Goal: Transaction & Acquisition: Purchase product/service

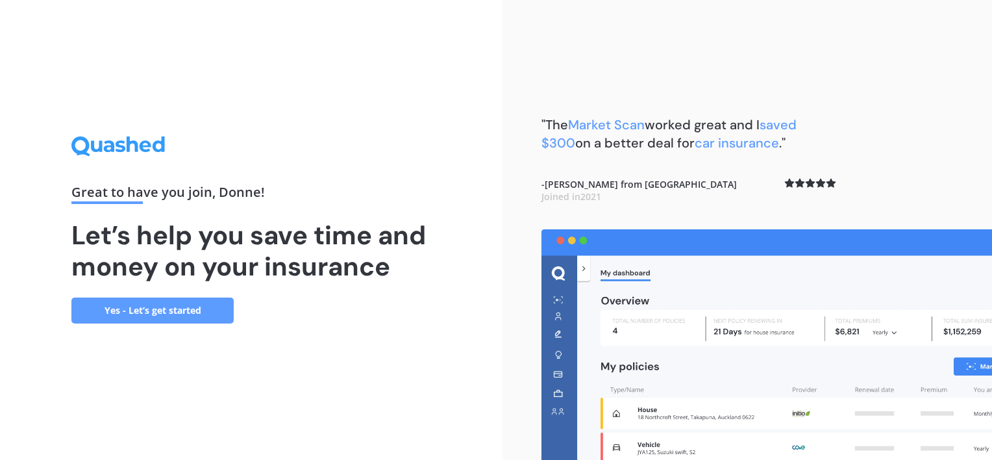
click at [143, 309] on link "Yes - Let’s get started" at bounding box center [152, 310] width 162 height 26
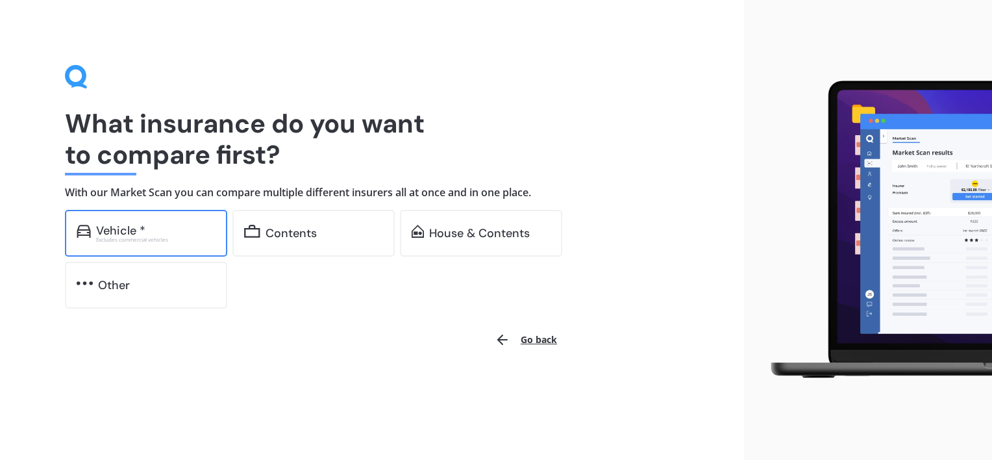
click at [185, 231] on div "Vehicle *" at bounding box center [156, 230] width 120 height 13
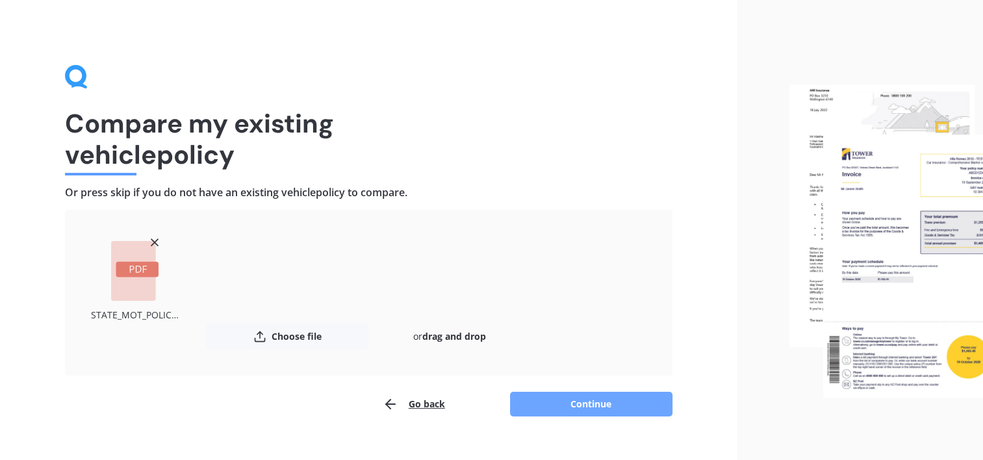
click at [550, 400] on button "Continue" at bounding box center [591, 404] width 162 height 25
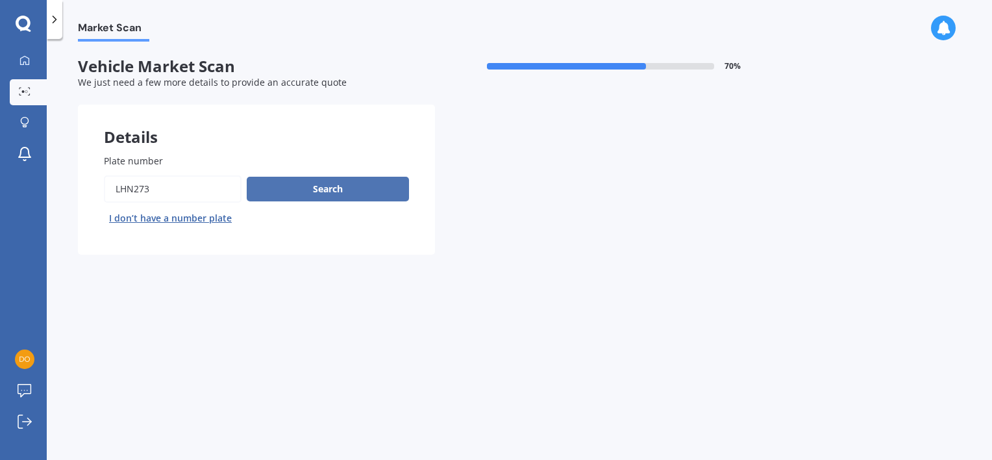
click at [265, 189] on button "Search" at bounding box center [328, 189] width 162 height 25
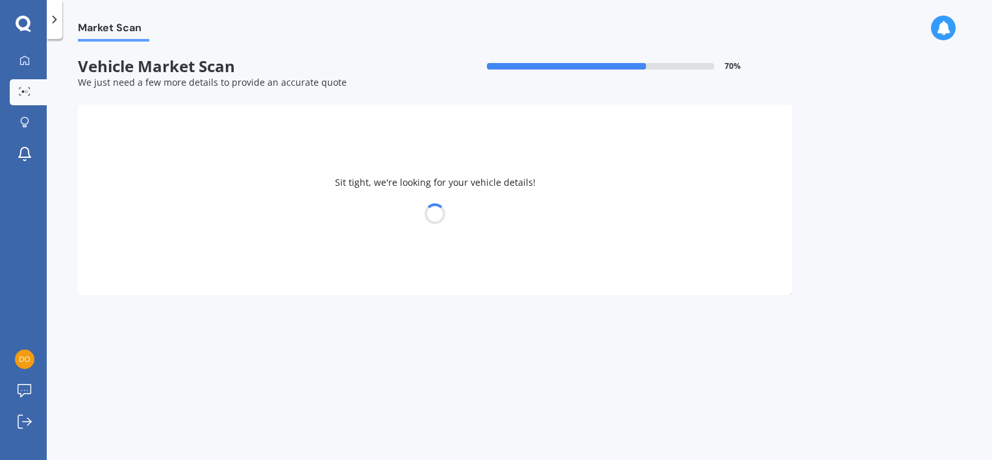
select select "MAZDA"
select select "AXELA"
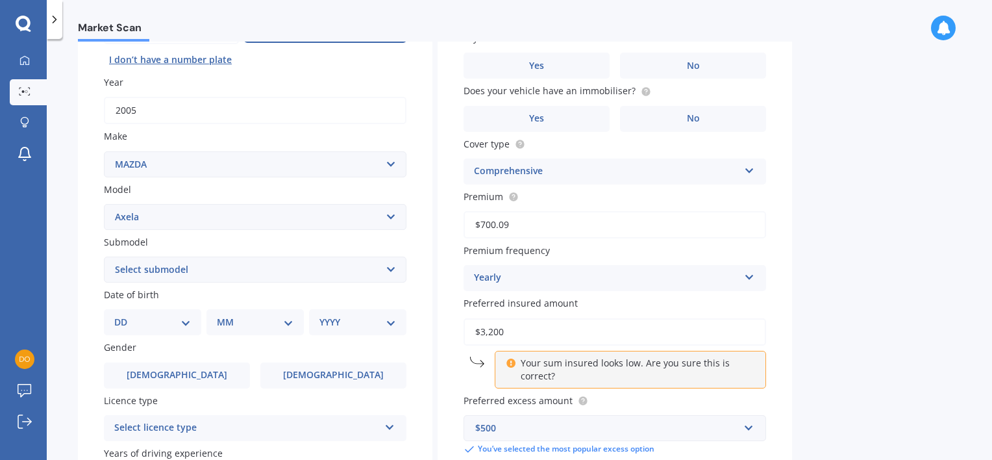
scroll to position [305, 0]
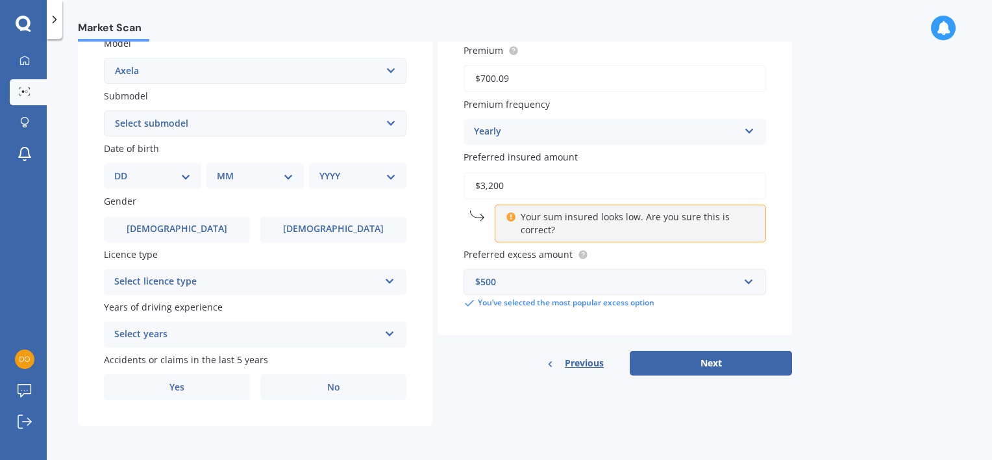
click at [181, 178] on select "DD 01 02 03 04 05 06 07 08 09 10 11 12 13 14 15 16 17 18 19 20 21 22 23 24 25 2…" at bounding box center [152, 176] width 77 height 14
select select "18"
click at [125, 169] on select "DD 01 02 03 04 05 06 07 08 09 10 11 12 13 14 15 16 17 18 19 20 21 22 23 24 25 2…" at bounding box center [152, 176] width 77 height 14
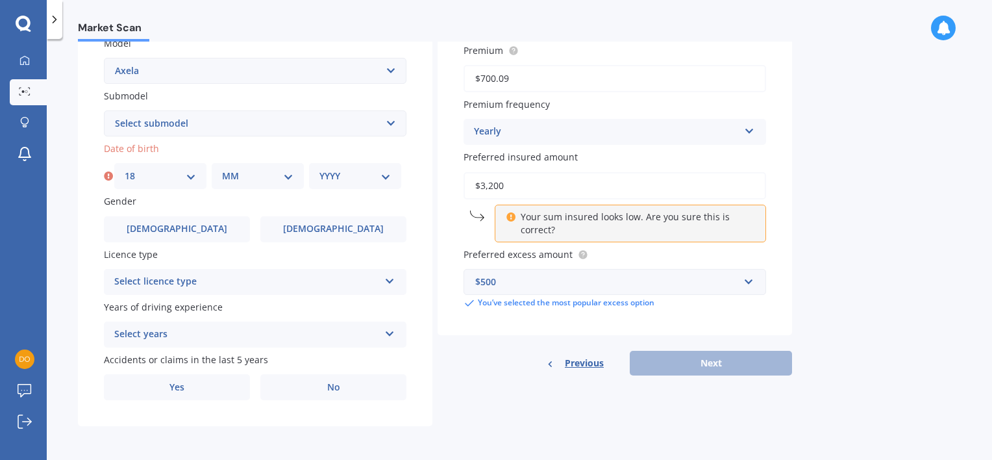
click at [237, 177] on select "MM 01 02 03 04 05 06 07 08 09 10 11 12" at bounding box center [257, 176] width 71 height 14
select select "07"
click at [222, 169] on select "MM 01 02 03 04 05 06 07 08 09 10 11 12" at bounding box center [257, 176] width 71 height 14
click at [358, 181] on select "YYYY 2025 2024 2023 2022 2021 2020 2019 2018 2017 2016 2015 2014 2013 2012 2011…" at bounding box center [355, 176] width 71 height 14
select select "1993"
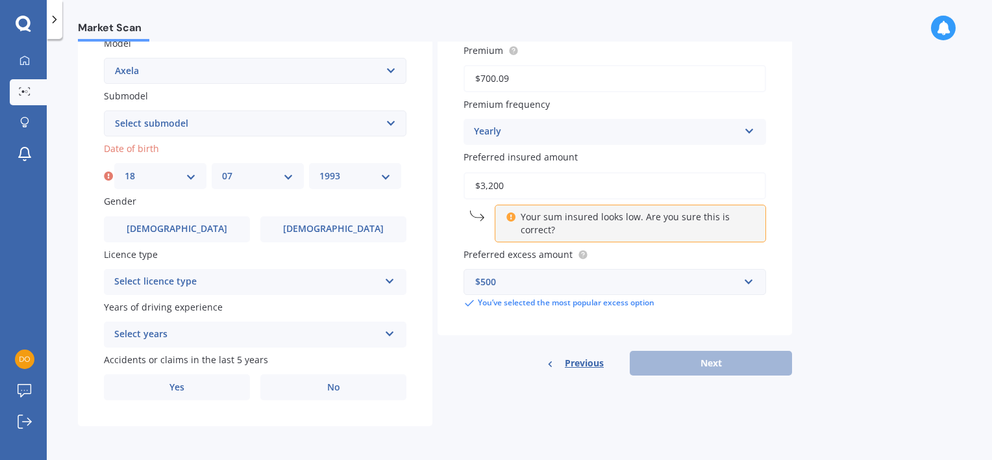
click at [320, 169] on select "YYYY 2025 2024 2023 2022 2021 2020 2019 2018 2017 2016 2015 2014 2013 2012 2011…" at bounding box center [355, 176] width 71 height 14
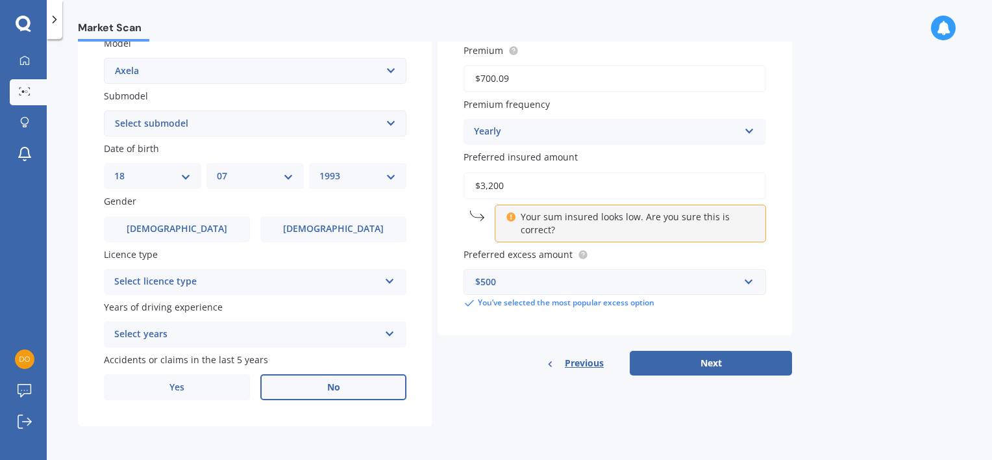
click at [283, 392] on label "No" at bounding box center [333, 387] width 146 height 26
click at [0, 0] on input "No" at bounding box center [0, 0] width 0 height 0
click at [200, 386] on label "Yes" at bounding box center [177, 387] width 146 height 26
click at [0, 0] on input "Yes" at bounding box center [0, 0] width 0 height 0
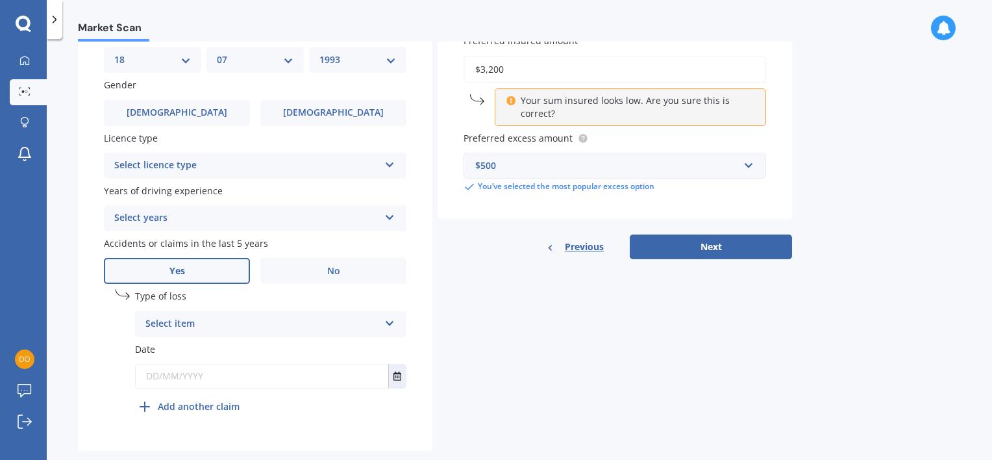
scroll to position [422, 0]
click at [215, 324] on div "Select item" at bounding box center [262, 324] width 234 height 16
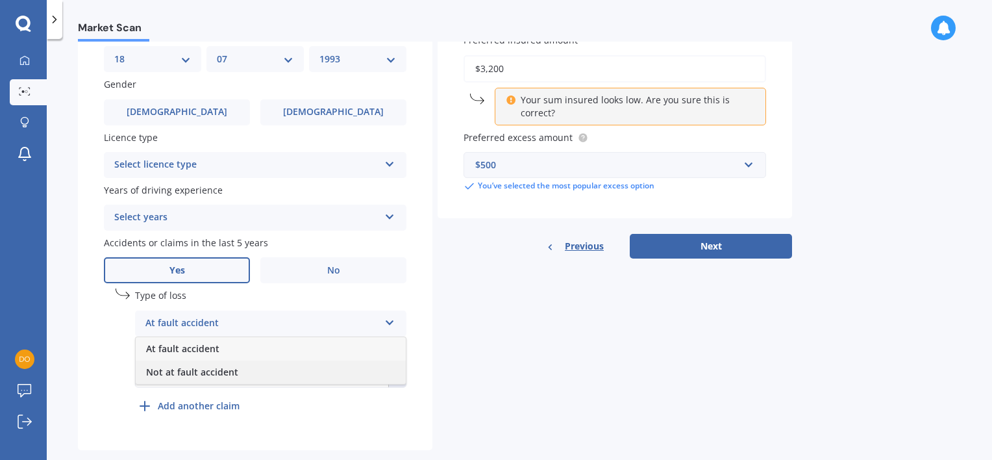
click at [216, 372] on span "Not at fault accident" at bounding box center [192, 372] width 92 height 12
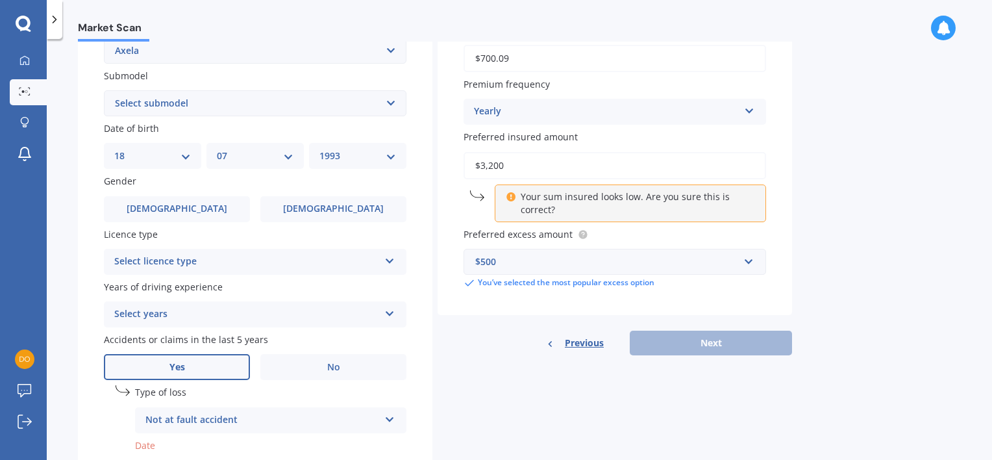
scroll to position [325, 0]
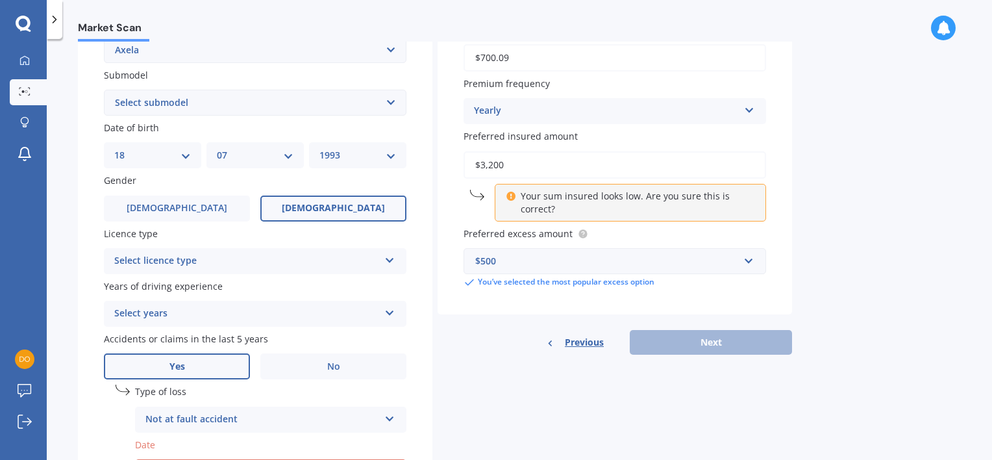
click at [308, 199] on label "Female" at bounding box center [333, 209] width 146 height 26
click at [0, 0] on input "Female" at bounding box center [0, 0] width 0 height 0
click at [160, 264] on div "Select licence type" at bounding box center [246, 261] width 265 height 16
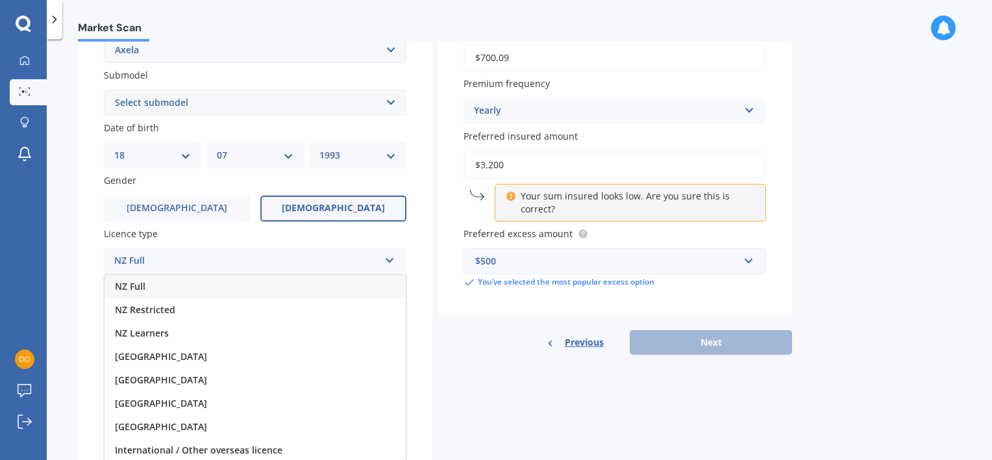
click at [156, 280] on div "NZ Full" at bounding box center [255, 286] width 301 height 23
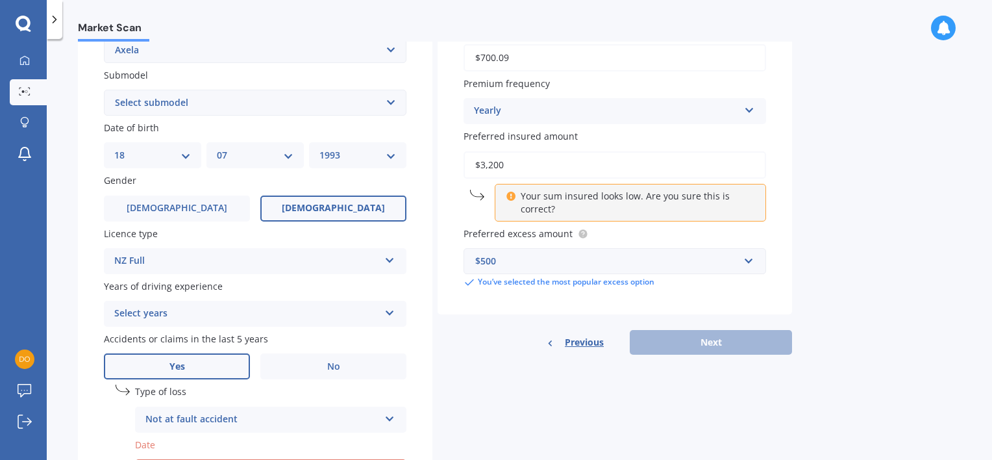
click at [177, 311] on div "Select years" at bounding box center [246, 314] width 265 height 16
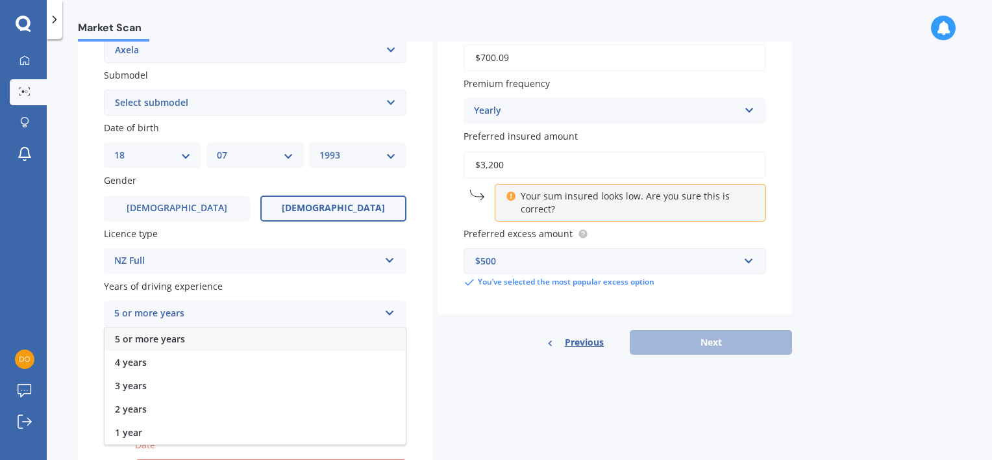
click at [177, 333] on span "5 or more years" at bounding box center [150, 339] width 70 height 12
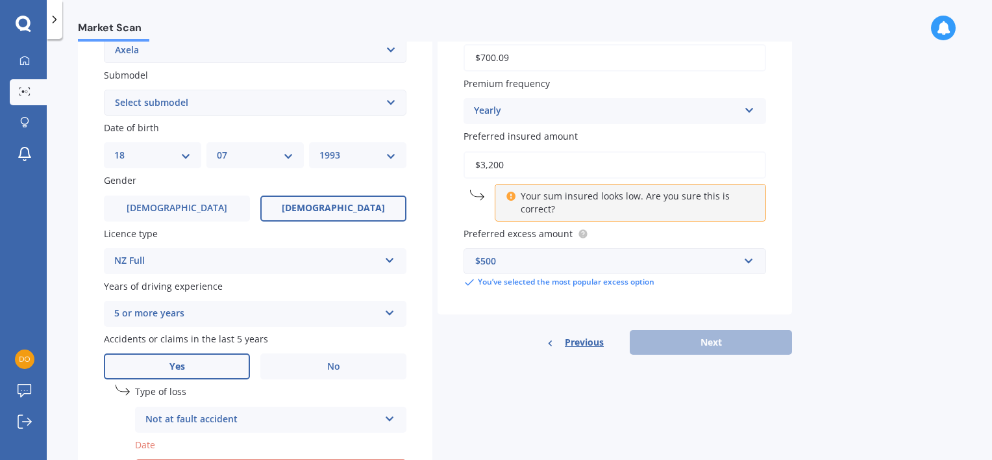
scroll to position [446, 0]
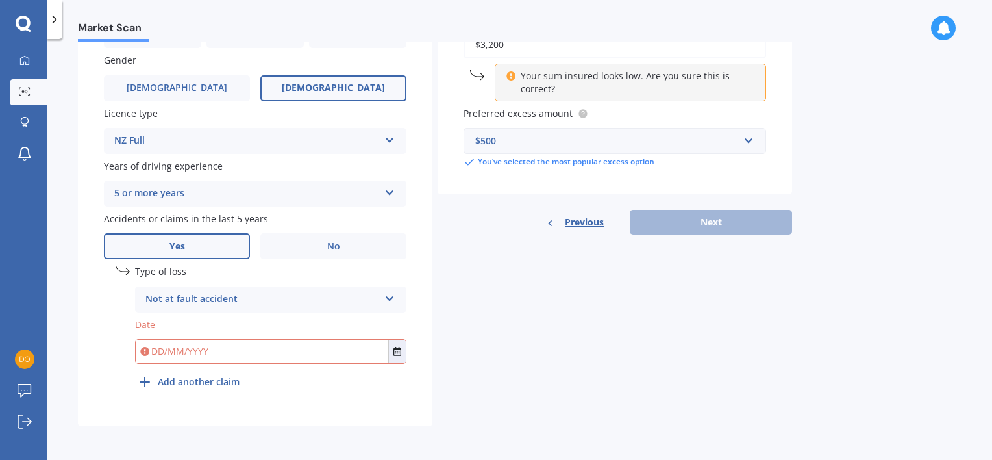
click at [157, 353] on input "text" at bounding box center [262, 351] width 253 height 23
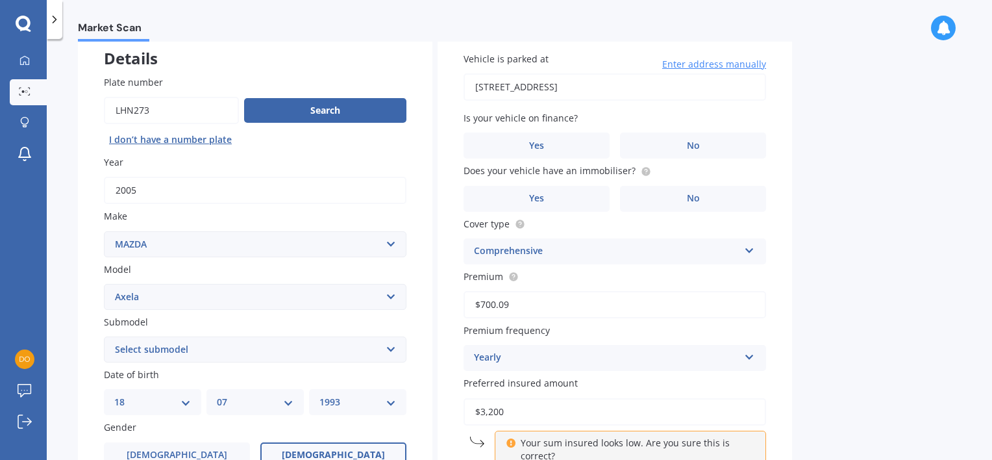
scroll to position [79, 0]
type input "01/01/2023"
click at [651, 148] on label "No" at bounding box center [693, 145] width 146 height 26
click at [0, 0] on input "No" at bounding box center [0, 0] width 0 height 0
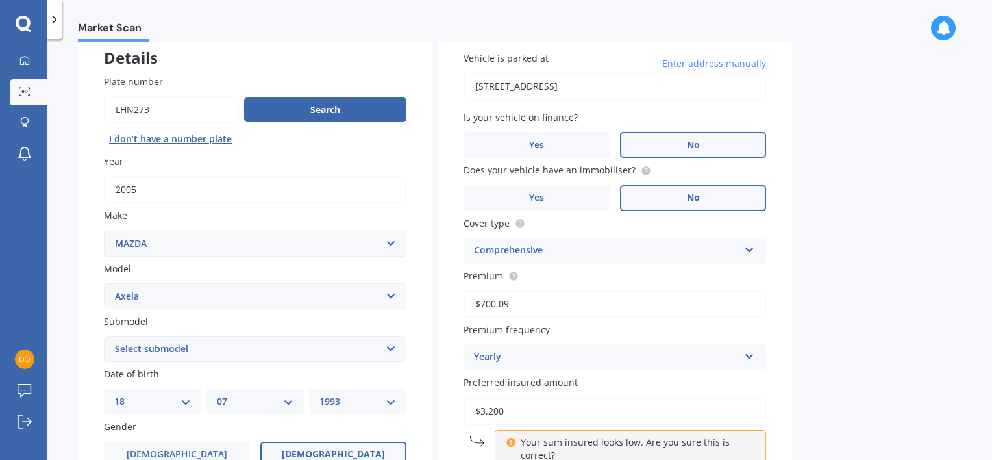
click at [645, 203] on label "No" at bounding box center [693, 198] width 146 height 26
click at [0, 0] on input "No" at bounding box center [0, 0] width 0 height 0
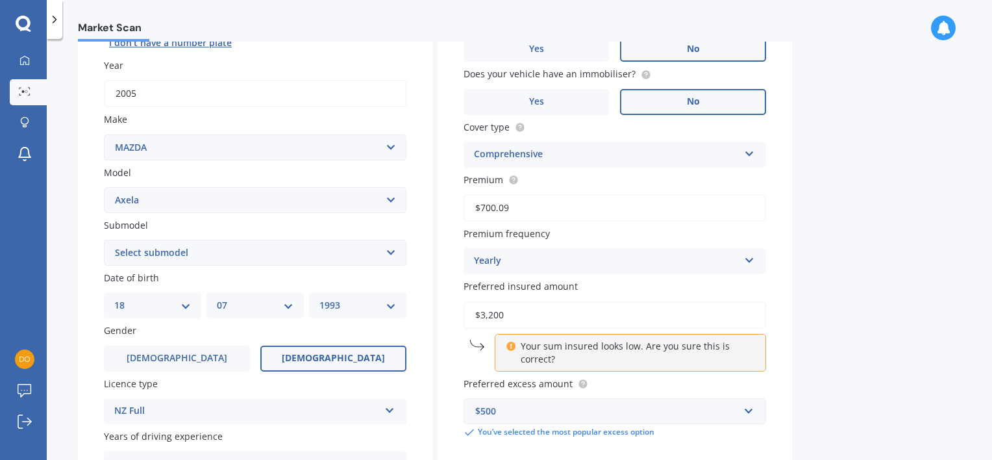
click at [559, 152] on div "Comprehensive" at bounding box center [606, 155] width 265 height 16
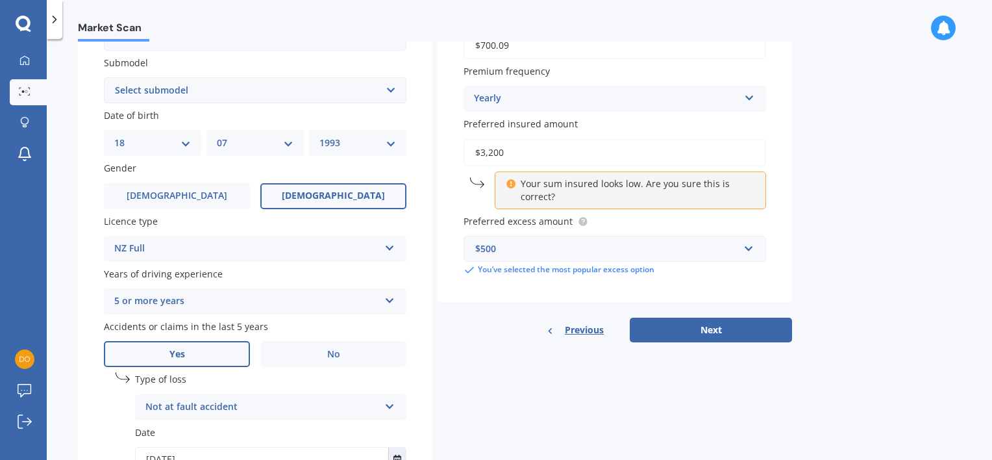
scroll to position [357, 0]
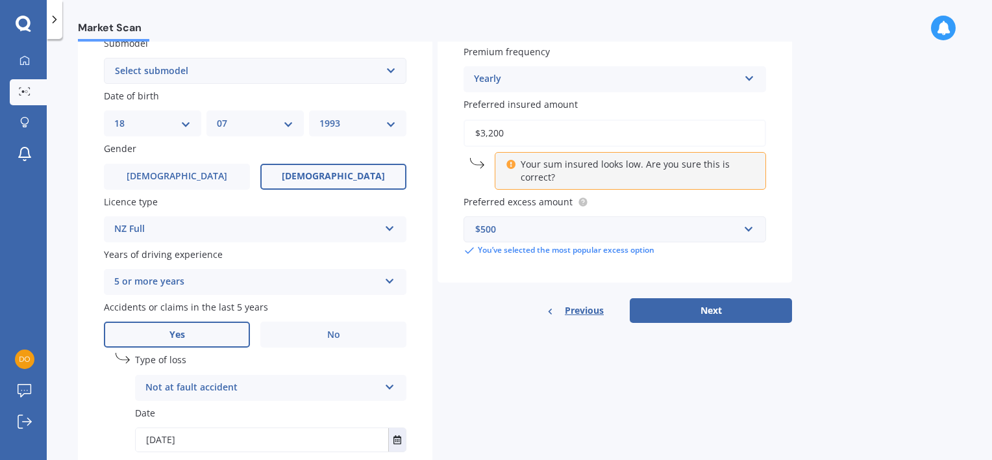
click at [613, 203] on label "Preferred excess amount" at bounding box center [612, 202] width 297 height 14
click at [691, 322] on div "Details Plate number Search I don’t have a number plate Year 2005 Make Select m…" at bounding box center [435, 130] width 714 height 767
click at [703, 309] on button "Next" at bounding box center [711, 310] width 162 height 25
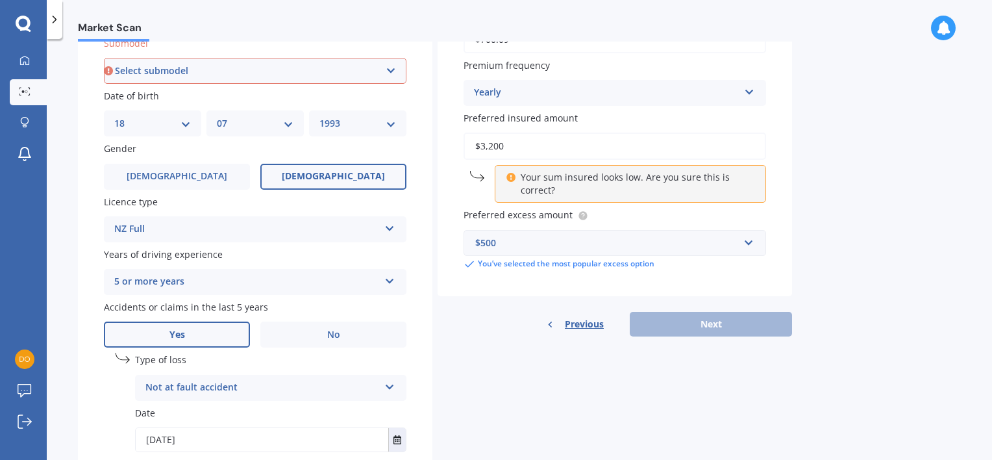
scroll to position [351, 0]
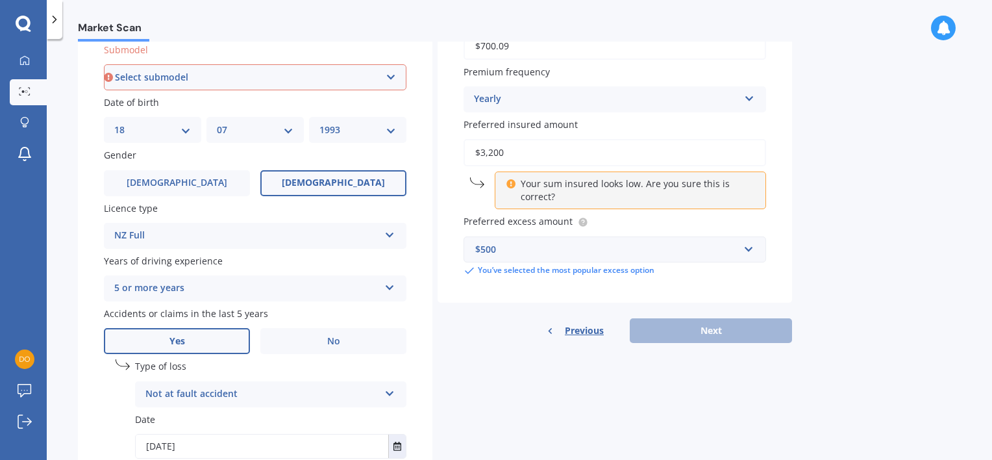
click at [220, 60] on div "Submodel Select submodel (All other) 2.3 Sporthatch 2.3 turbo Hatchback Hatchba…" at bounding box center [255, 66] width 303 height 47
click at [216, 65] on select "Select submodel (All other) 2.3 Sporthatch 2.3 turbo Hatchback Hatchback turbo …" at bounding box center [255, 77] width 303 height 26
select select "HATCHBACK"
click at [104, 64] on select "Select submodel (All other) 2.3 Sporthatch 2.3 turbo Hatchback Hatchback turbo …" at bounding box center [255, 77] width 303 height 26
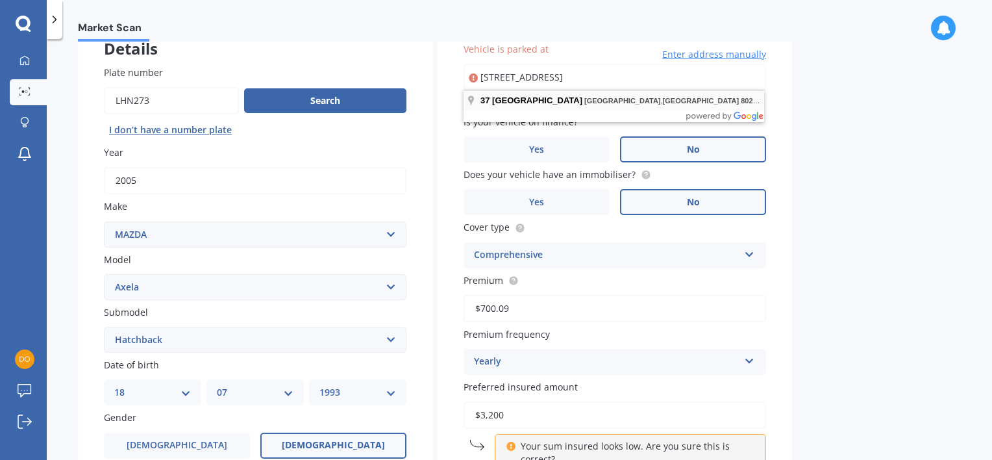
scroll to position [0, 0]
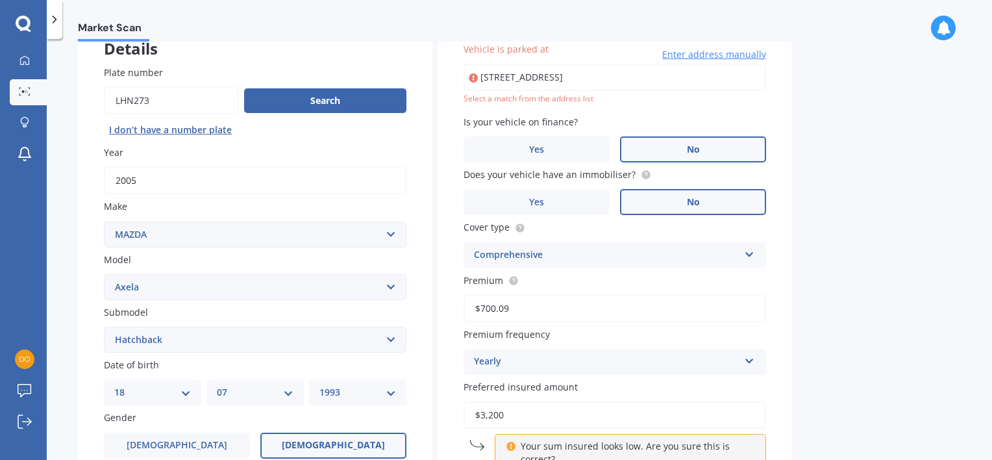
type input "37 Horotane Valley Road, Heathcote Valley, Christchurch 8022"
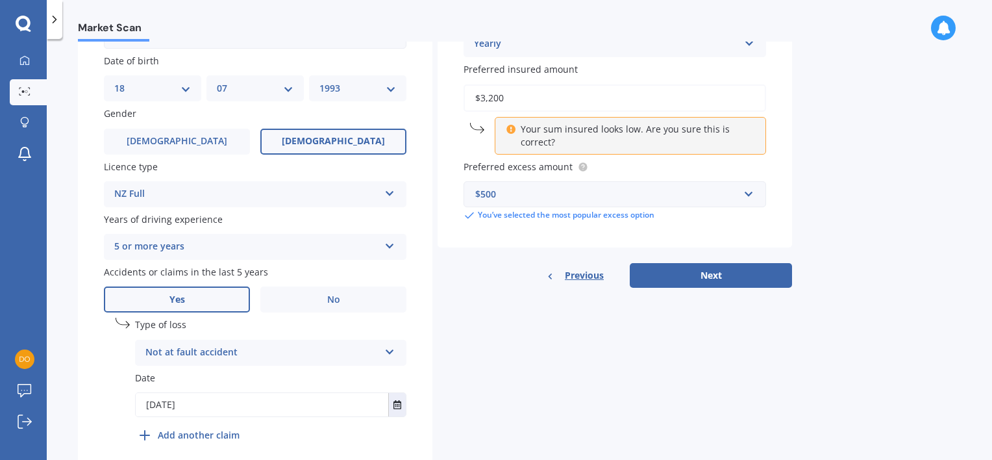
scroll to position [393, 0]
click at [691, 267] on button "Next" at bounding box center [711, 274] width 162 height 25
select select "18"
select select "07"
select select "1993"
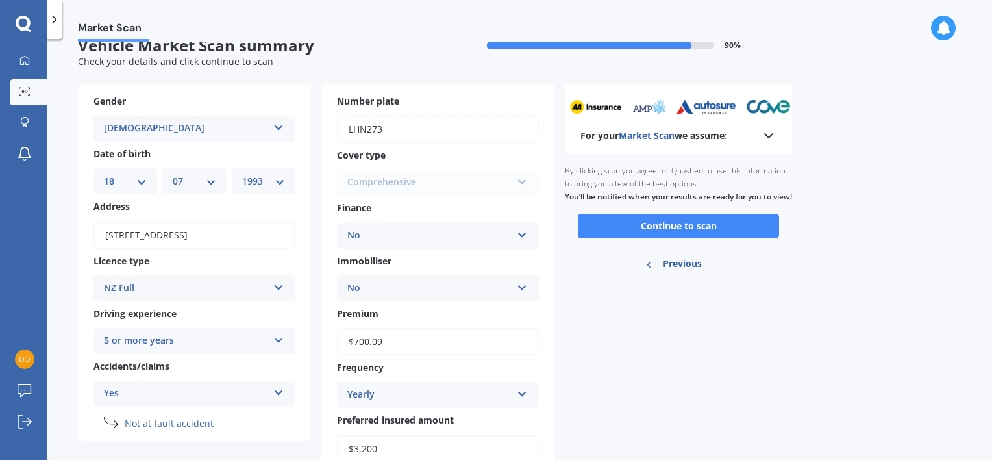
scroll to position [21, 0]
click at [633, 238] on button "Continue to scan" at bounding box center [678, 226] width 201 height 25
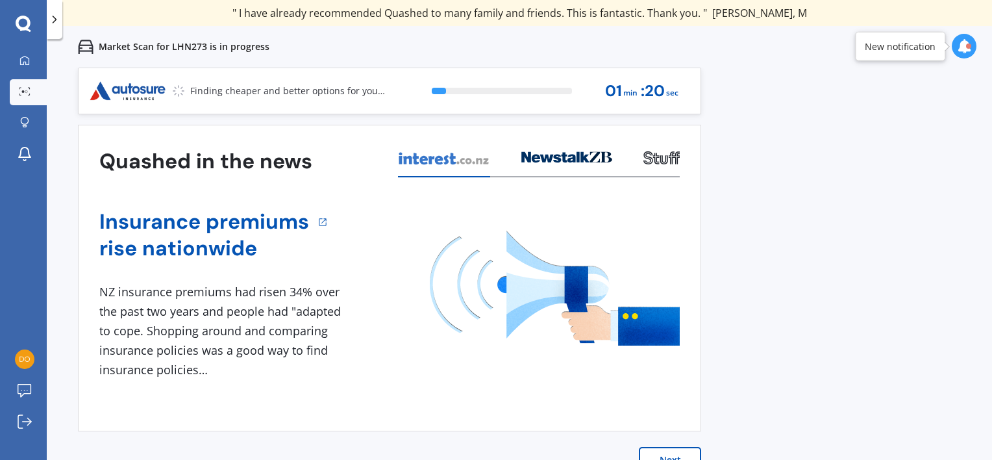
click at [669, 454] on button "Next" at bounding box center [670, 460] width 62 height 26
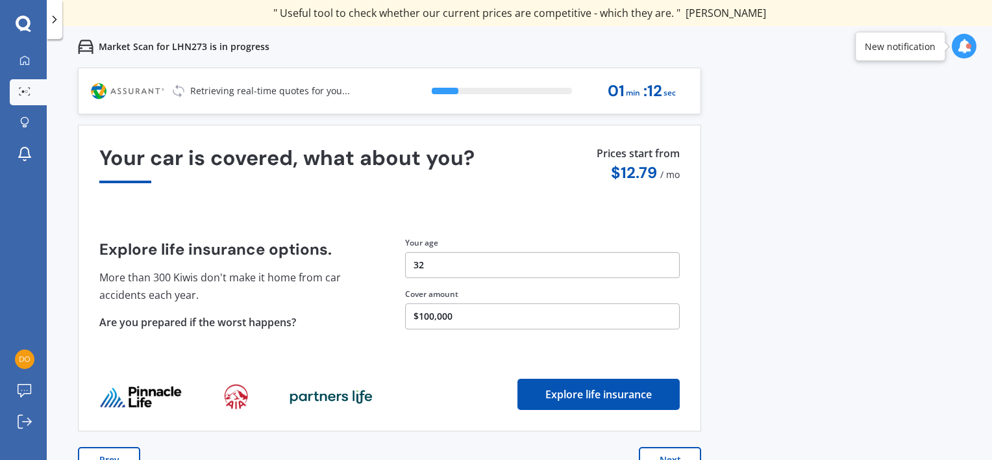
click at [652, 454] on button "Next" at bounding box center [670, 460] width 62 height 26
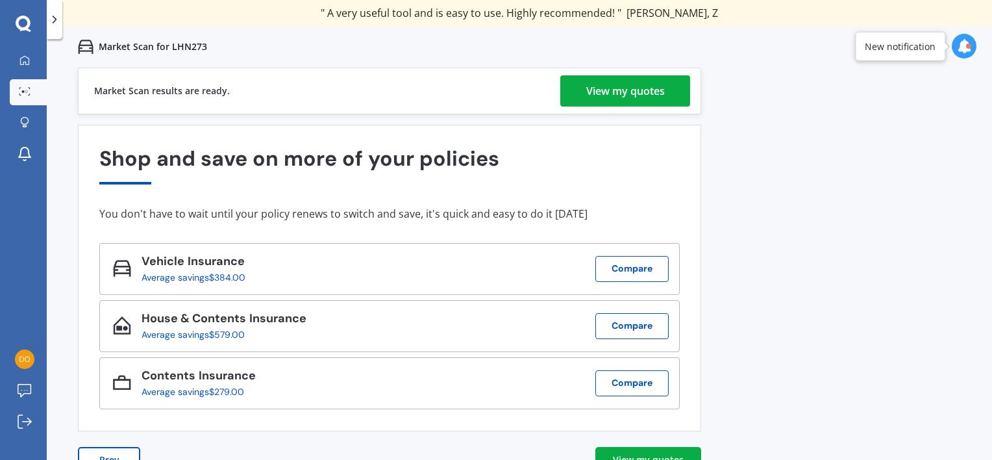
click at [655, 86] on div "View my quotes" at bounding box center [626, 90] width 79 height 31
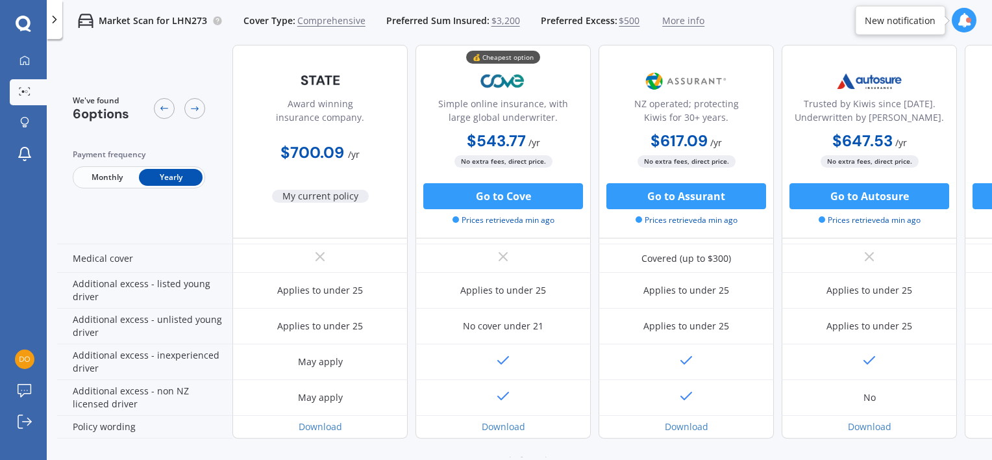
scroll to position [608, 0]
click at [540, 285] on div "Applies to under 25" at bounding box center [504, 291] width 86 height 13
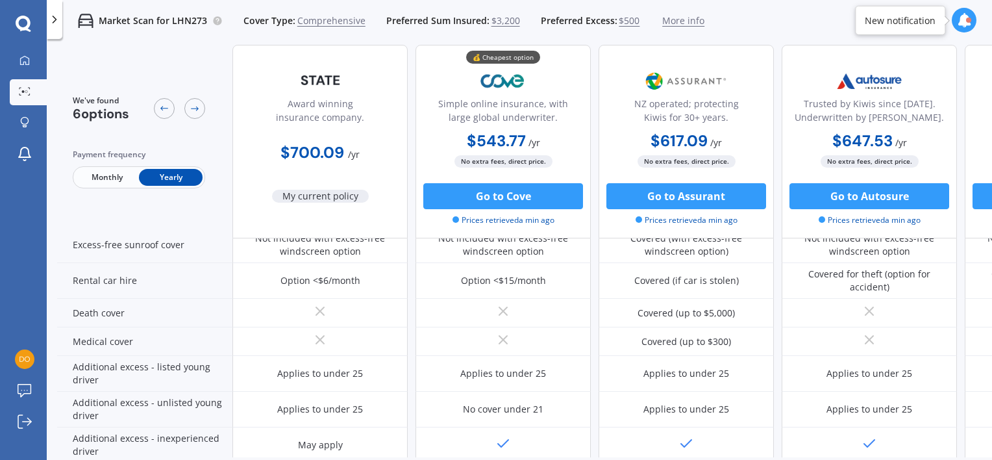
scroll to position [654, 0]
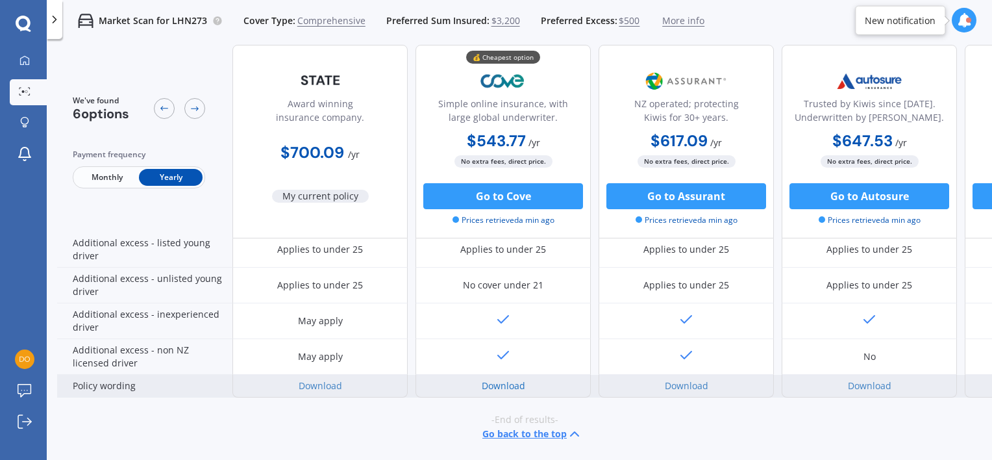
click at [507, 381] on link "Download" at bounding box center [504, 385] width 44 height 12
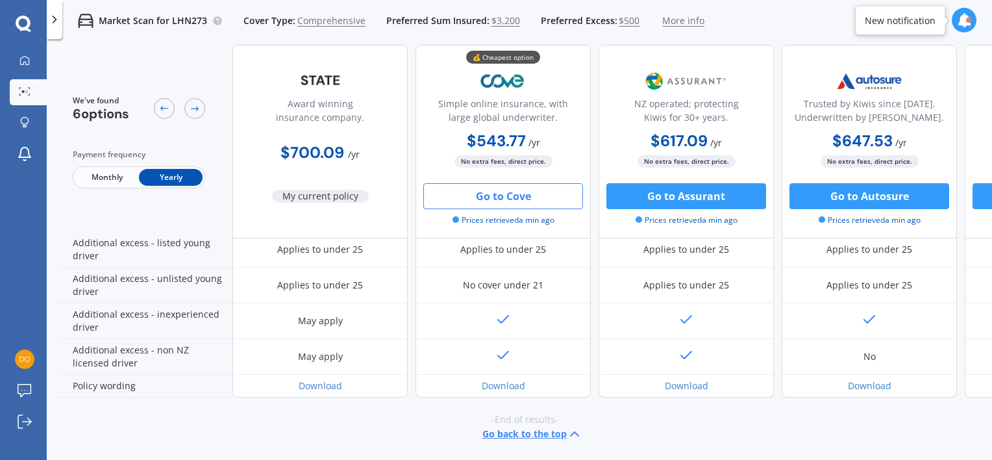
click at [512, 196] on button "Go to Cove" at bounding box center [503, 196] width 160 height 26
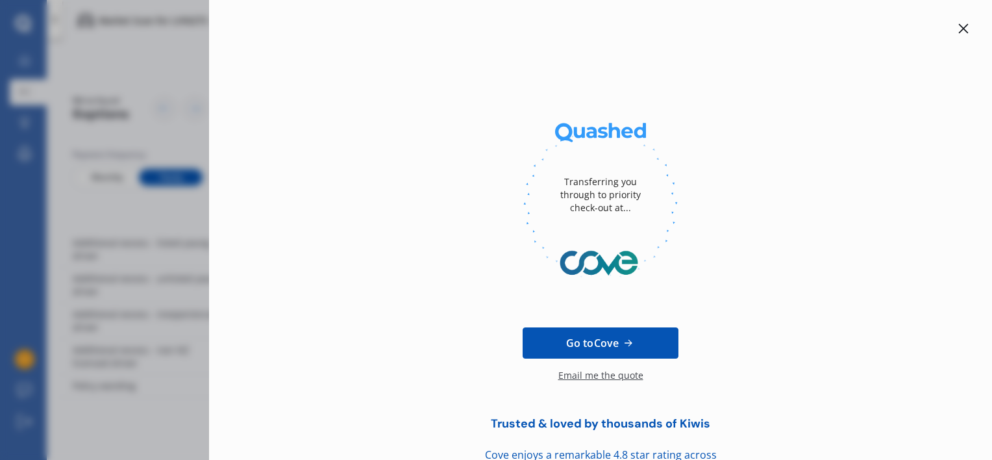
click at [959, 31] on icon at bounding box center [964, 28] width 10 height 10
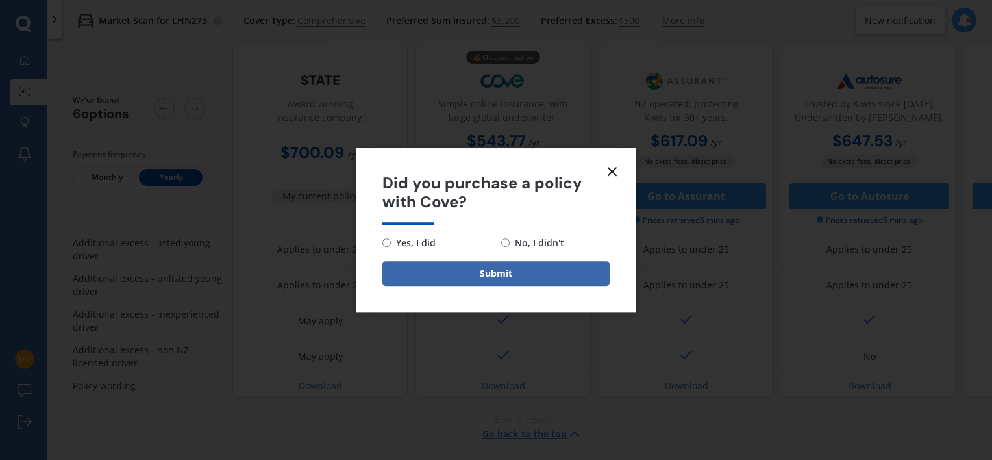
click at [512, 244] on span "No, I didn't" at bounding box center [537, 243] width 55 height 16
click at [510, 244] on input "No, I didn't" at bounding box center [505, 242] width 8 height 8
radio input "true"
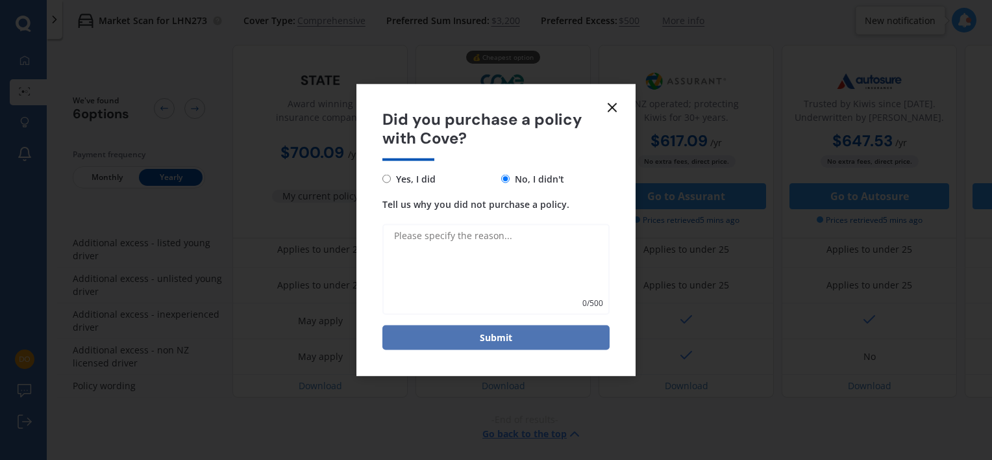
click at [509, 333] on button "Submit" at bounding box center [496, 337] width 227 height 25
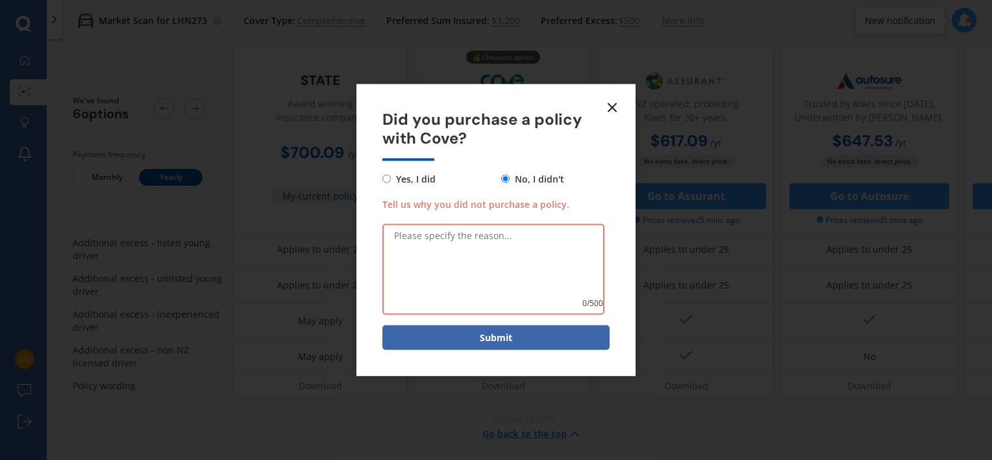
click at [608, 118] on span "Did you purchase a policy with Cove?" at bounding box center [496, 129] width 227 height 38
click at [612, 109] on icon at bounding box center [613, 108] width 16 height 16
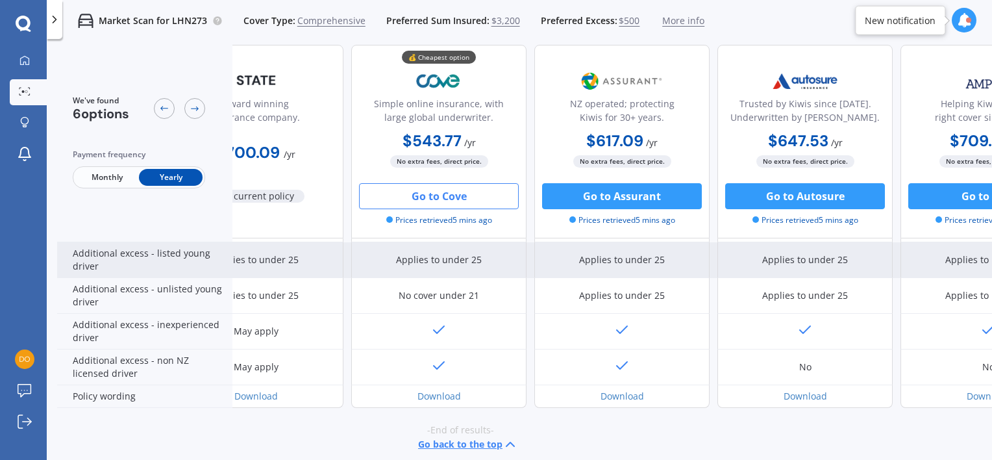
scroll to position [640, 0]
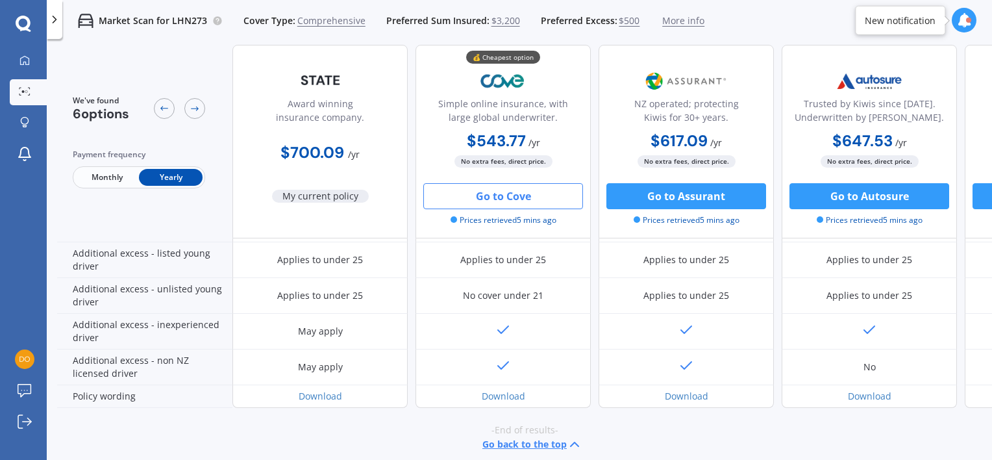
click at [19, 22] on icon at bounding box center [24, 24] width 16 height 17
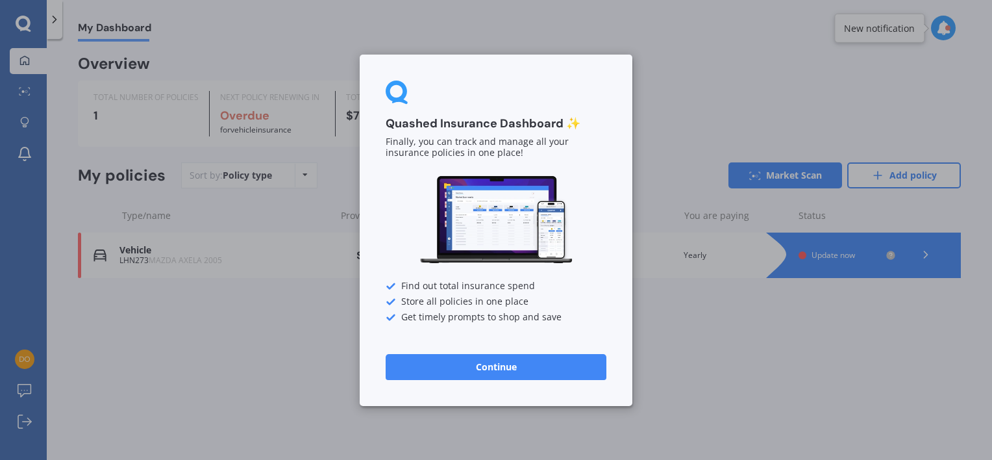
click at [422, 371] on button "Continue" at bounding box center [496, 366] width 221 height 26
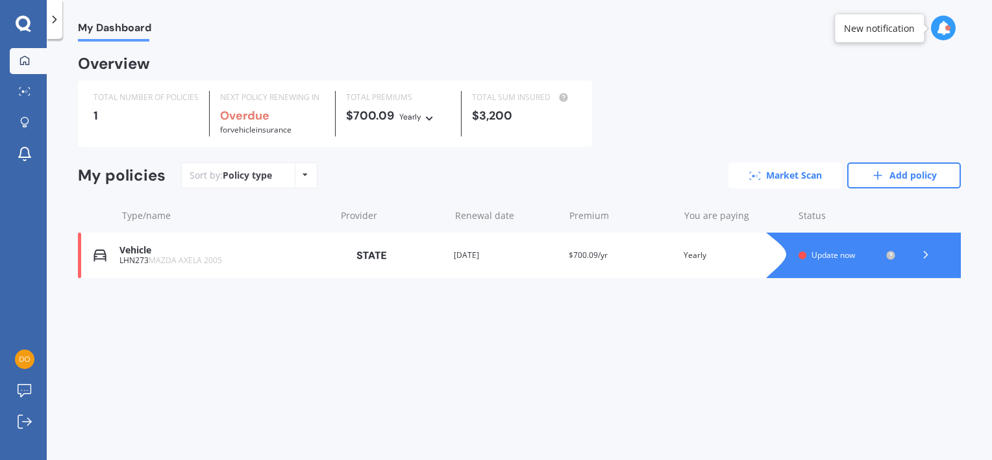
click at [818, 171] on link "Market Scan" at bounding box center [786, 175] width 114 height 26
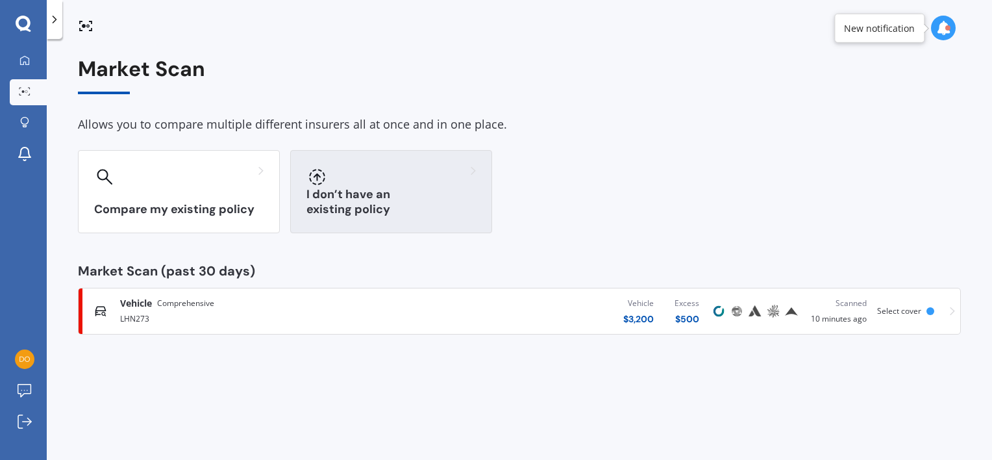
click at [338, 186] on div at bounding box center [392, 176] width 170 height 21
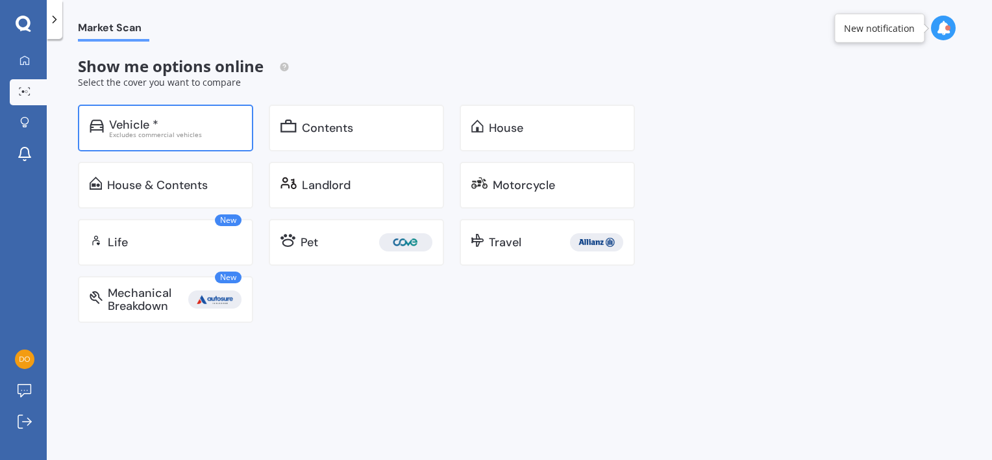
click at [220, 139] on div "Vehicle * Excludes commercial vehicles" at bounding box center [165, 128] width 175 height 47
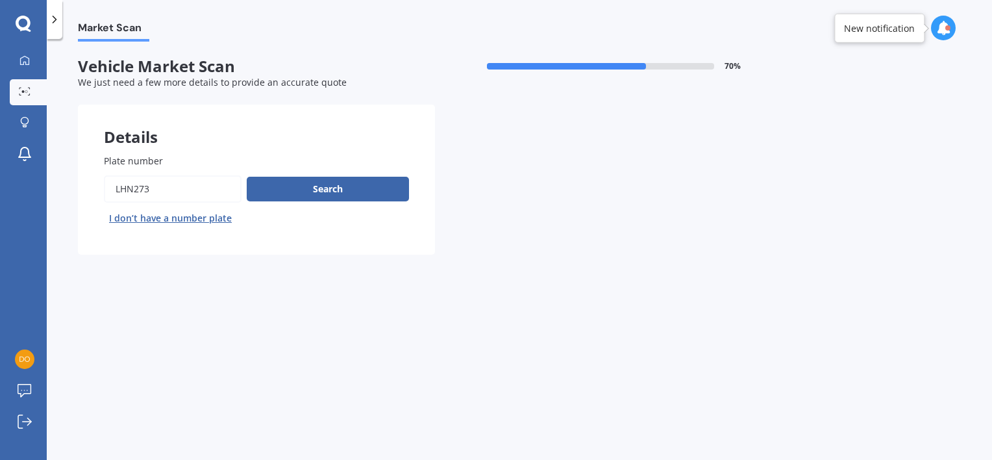
click at [171, 183] on input "Plate number" at bounding box center [173, 188] width 138 height 27
type input "REQ521"
click at [285, 175] on div "Search I don’t have a number plate" at bounding box center [256, 201] width 305 height 53
click at [288, 182] on button "Search" at bounding box center [328, 189] width 162 height 25
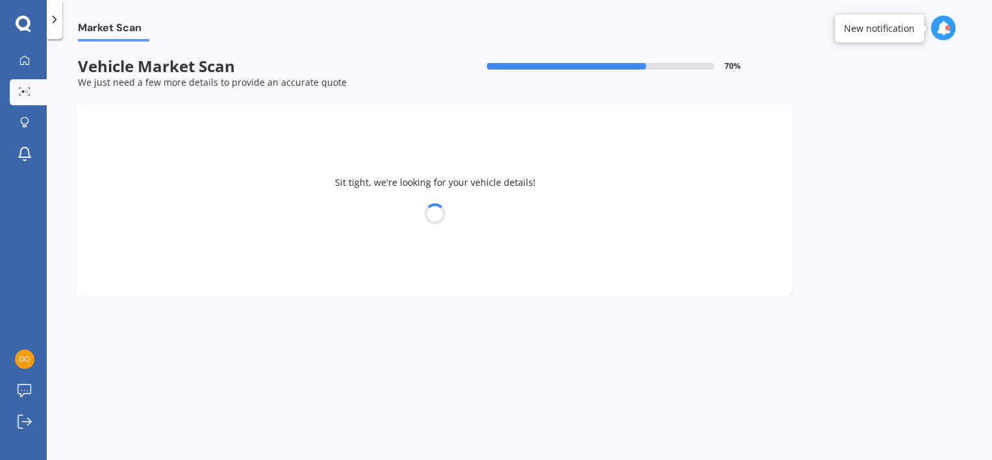
select select "SUBARU"
select select "LEGACY"
select select "18"
select select "07"
select select "1993"
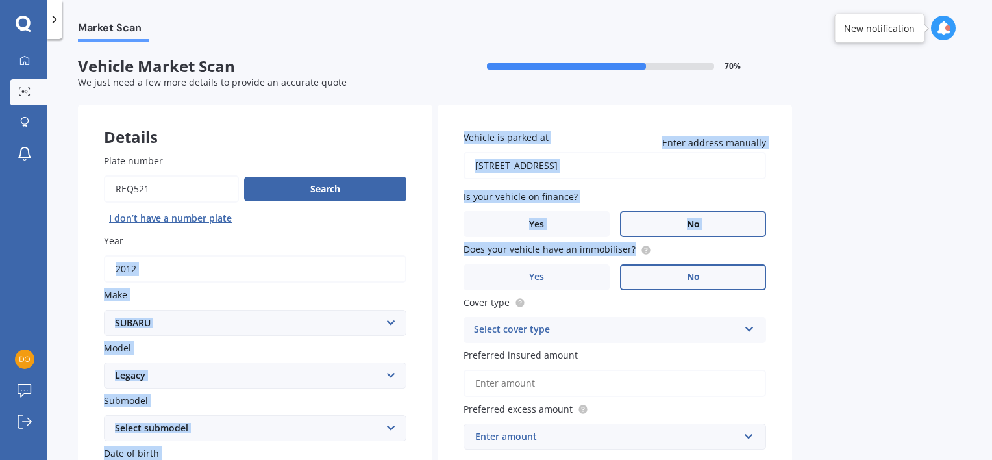
drag, startPoint x: 511, startPoint y: 272, endPoint x: 270, endPoint y: 279, distance: 241.1
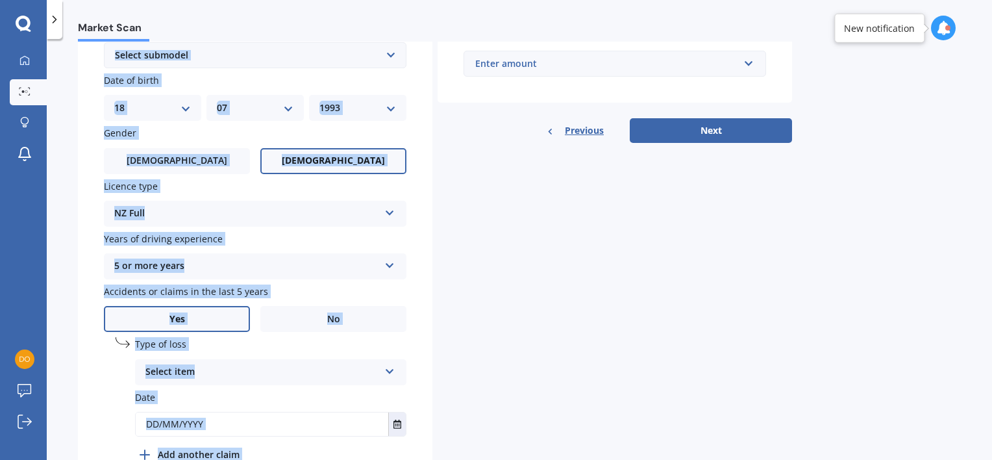
scroll to position [373, 0]
click at [433, 294] on div "Details Plate number Search I don’t have a number plate Year 2012 Make Select m…" at bounding box center [435, 114] width 714 height 767
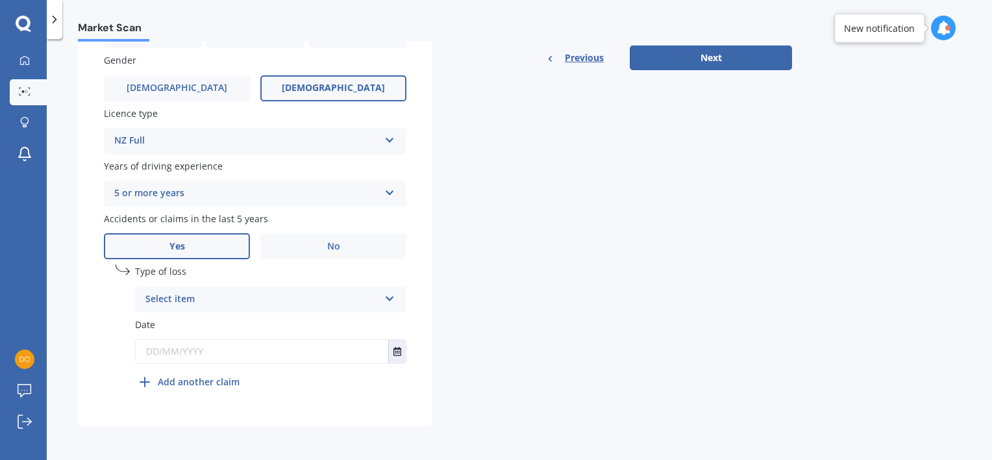
scroll to position [444, 0]
click at [387, 304] on div "Select item At fault accident Not at fault accident" at bounding box center [271, 301] width 272 height 26
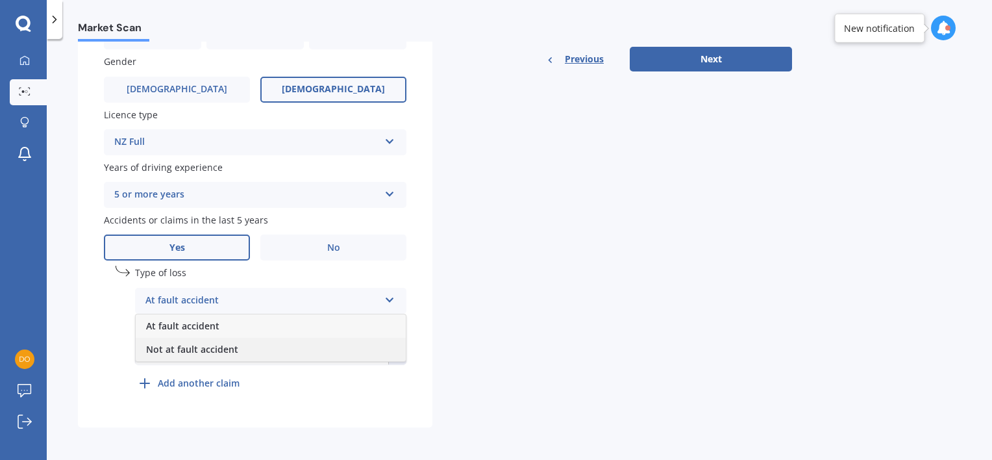
click at [207, 353] on span "Not at fault accident" at bounding box center [192, 349] width 92 height 12
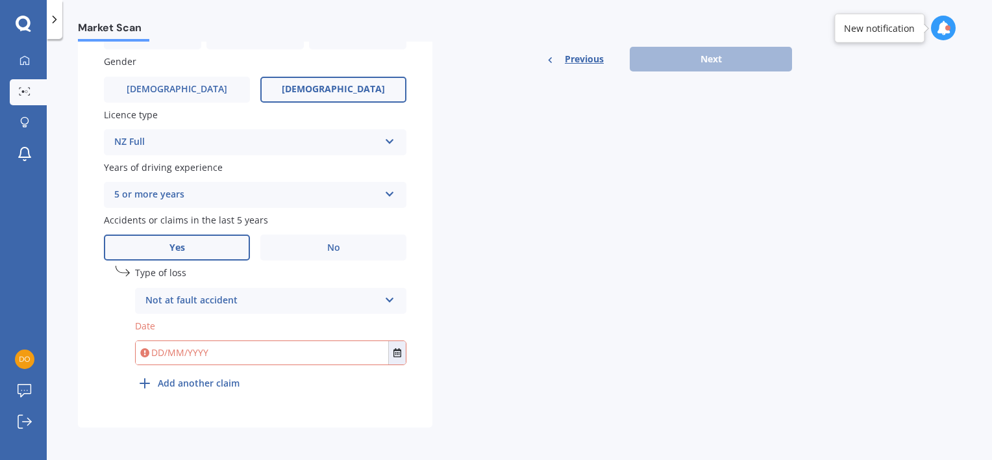
click at [159, 353] on input "text" at bounding box center [262, 352] width 253 height 23
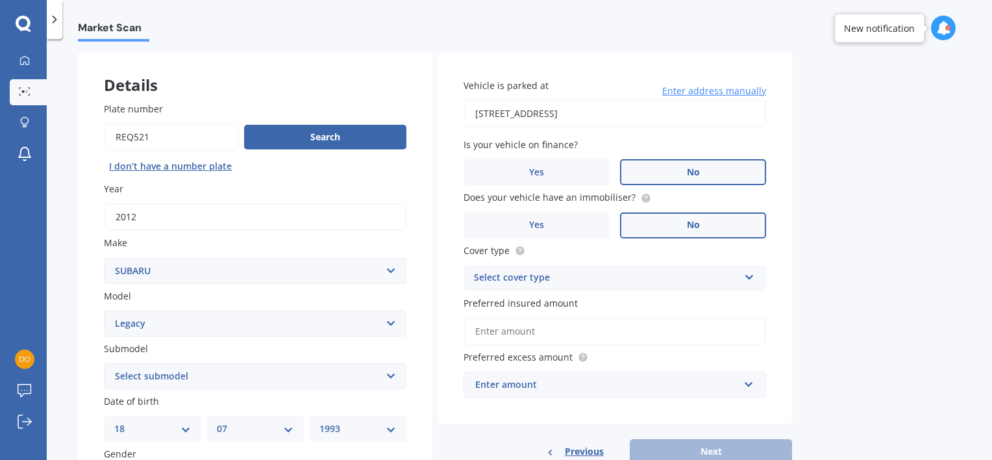
scroll to position [108, 0]
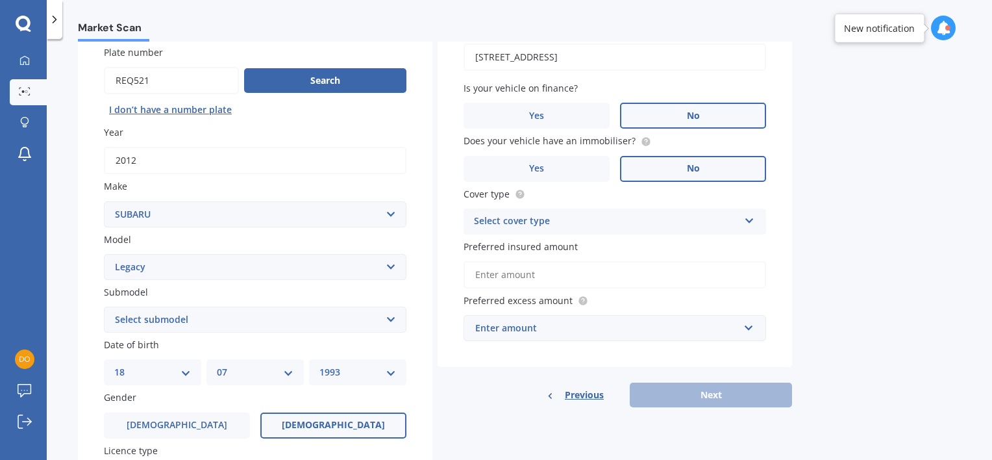
type input "01/01/2023"
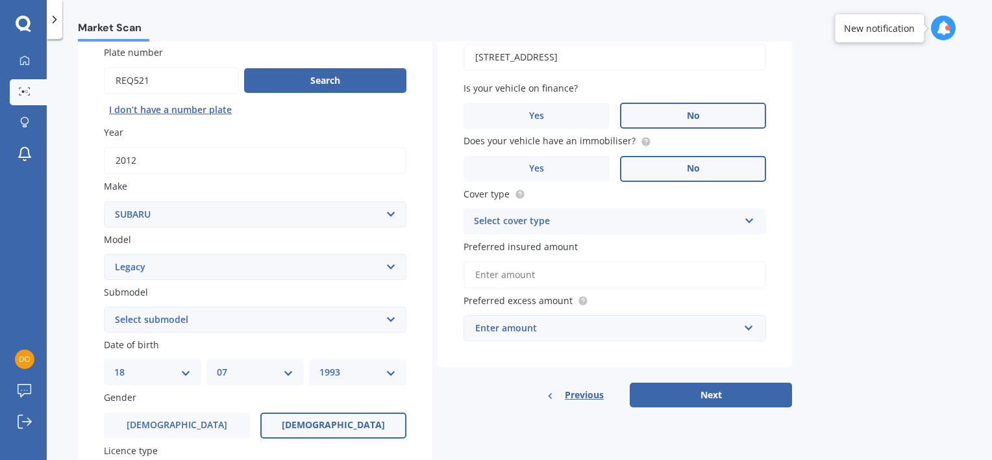
click at [557, 221] on div "Select cover type" at bounding box center [606, 222] width 265 height 16
click at [538, 247] on span "Comprehensive" at bounding box center [509, 246] width 69 height 12
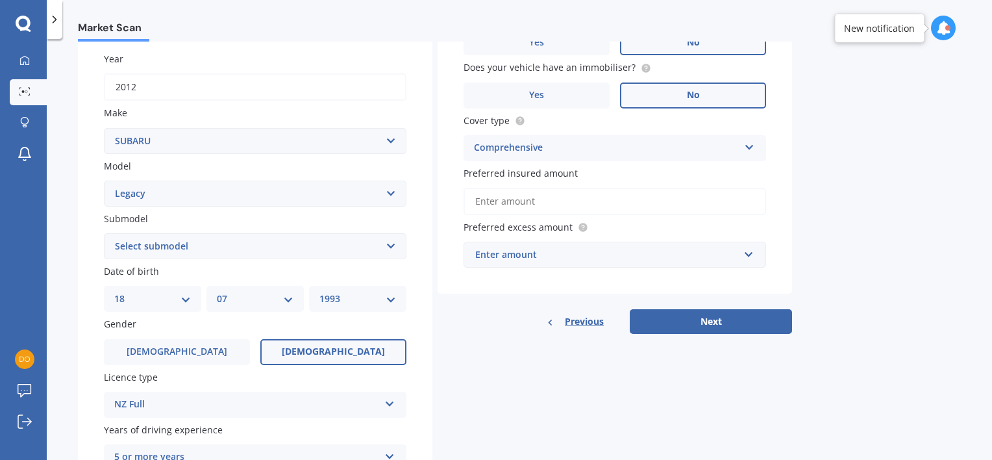
click at [527, 196] on input "Preferred insured amount" at bounding box center [615, 201] width 303 height 27
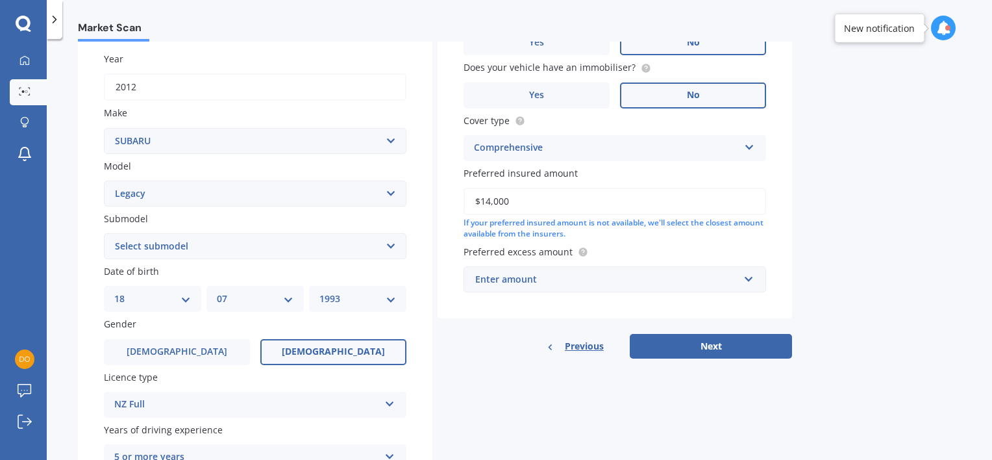
type input "$14,000"
click at [525, 283] on div "Enter amount" at bounding box center [607, 279] width 264 height 14
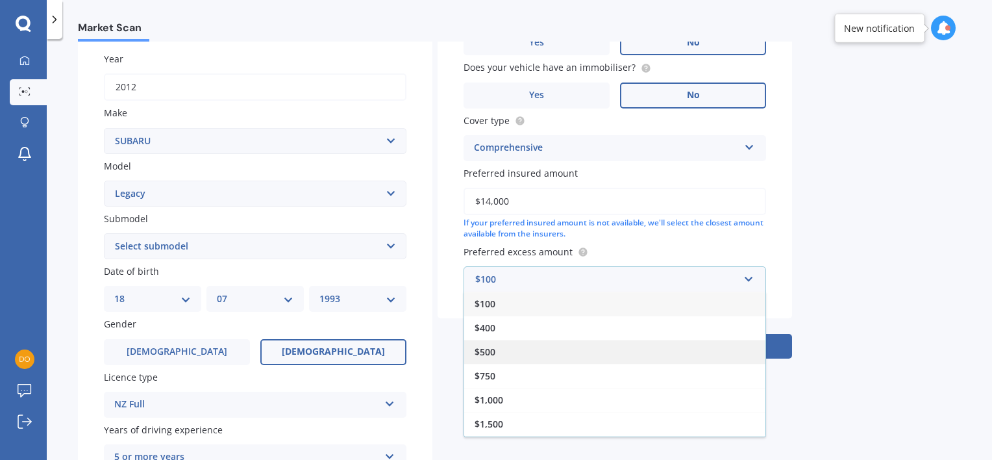
click at [520, 356] on div "$500" at bounding box center [614, 352] width 301 height 24
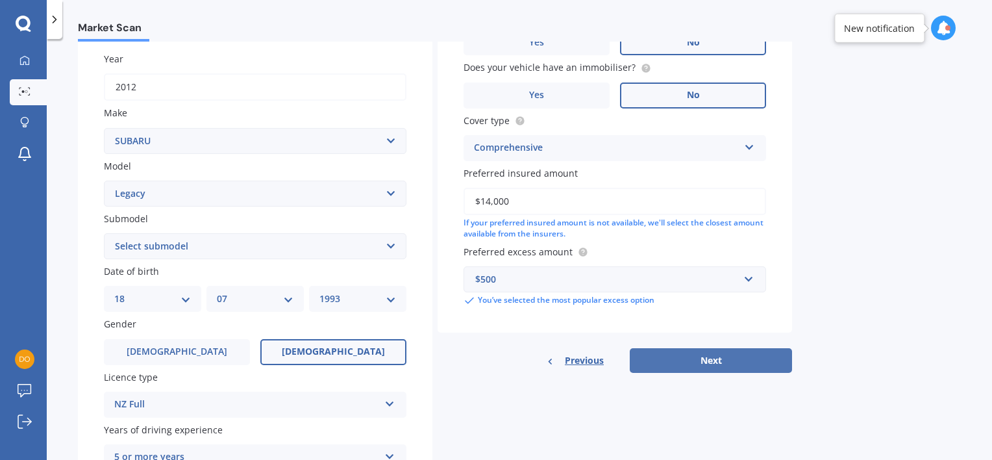
click at [642, 369] on button "Next" at bounding box center [711, 360] width 162 height 25
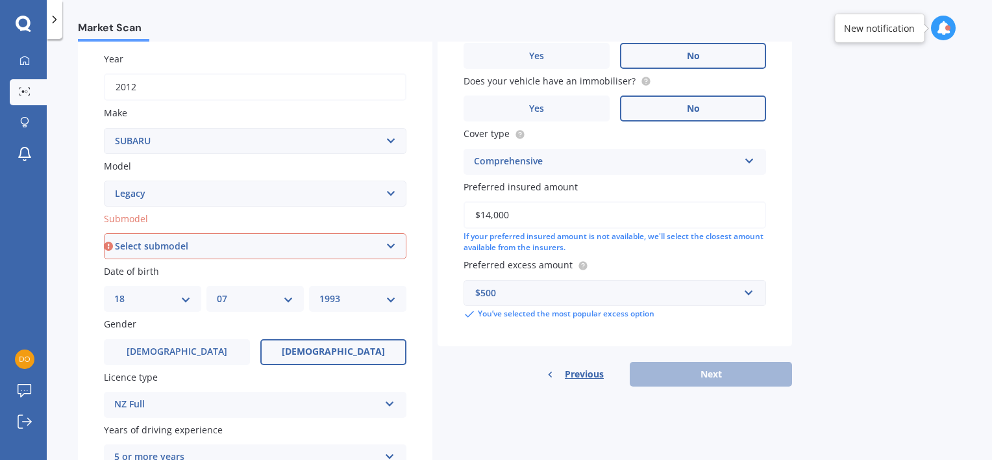
click at [279, 239] on select "Select submodel (All other non turbo) (All other turbo) 2.0i 2.0R 2.5i 2.5i Lux…" at bounding box center [255, 246] width 303 height 26
click at [433, 225] on div "Details Plate number Search I don’t have a number plate Year 2012 Make Select m…" at bounding box center [435, 306] width 714 height 767
click at [322, 193] on select "Select model BRZ Crosstrek Dex Exiga Forester Impreza Justy Legacy Leone levorg…" at bounding box center [255, 194] width 303 height 26
select select "OUTBACK"
click at [104, 181] on select "Select model BRZ Crosstrek Dex Exiga Forester Impreza Justy Legacy Leone levorg…" at bounding box center [255, 194] width 303 height 26
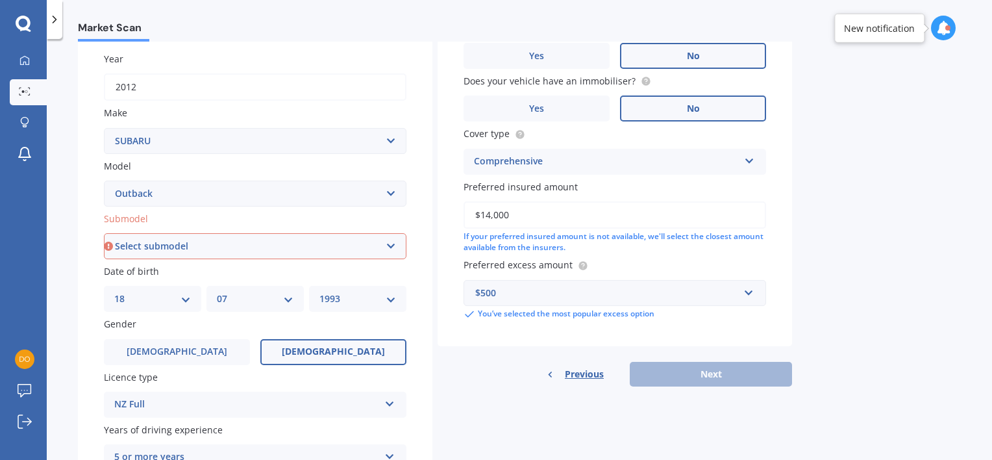
click at [190, 253] on select "Select submodel 2.0 Diesel 2.0 Diesel turbo 2.0D premium 2.5 2.5i 2.5i Luxury 2…" at bounding box center [255, 246] width 303 height 26
select select "2.5"
click at [104, 233] on select "Select submodel 2.0 Diesel 2.0 Diesel turbo 2.0D premium 2.5 2.5i 2.5i Luxury 2…" at bounding box center [255, 246] width 303 height 26
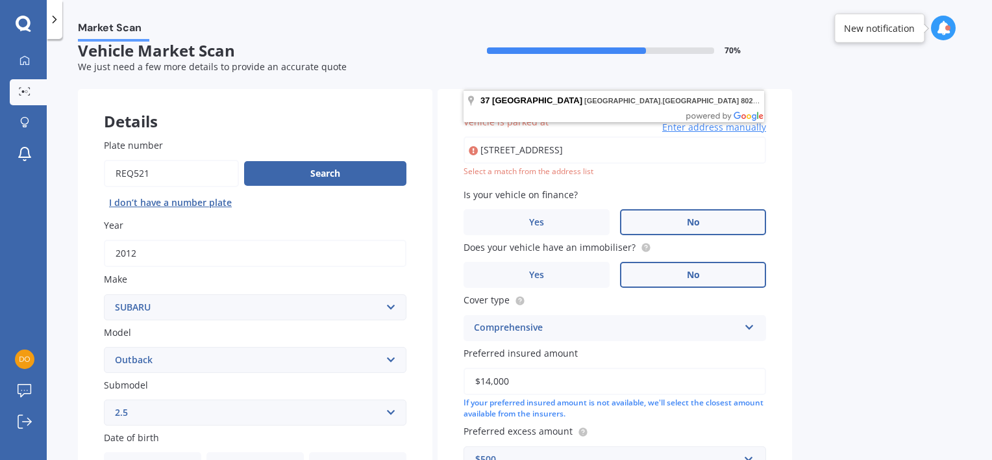
scroll to position [15, 0]
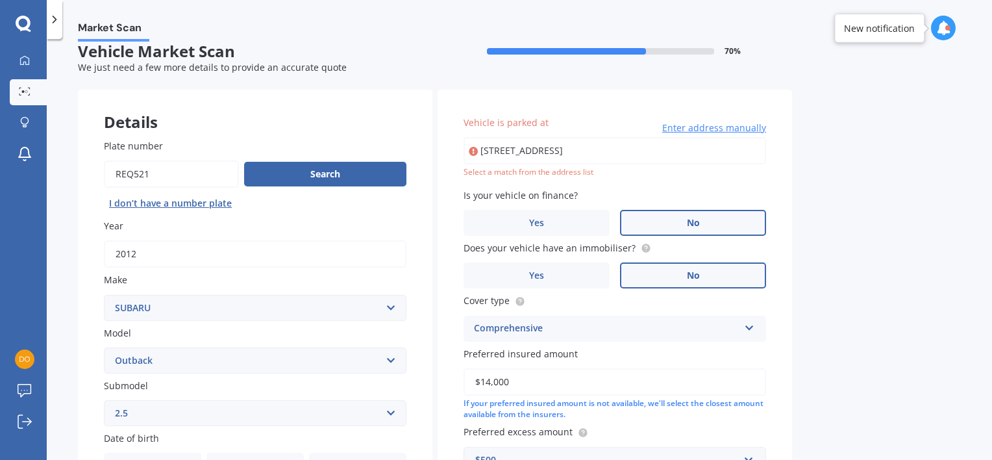
type input "37 Horotane Valley Road, Heathcote Valley, Christchurch 8022"
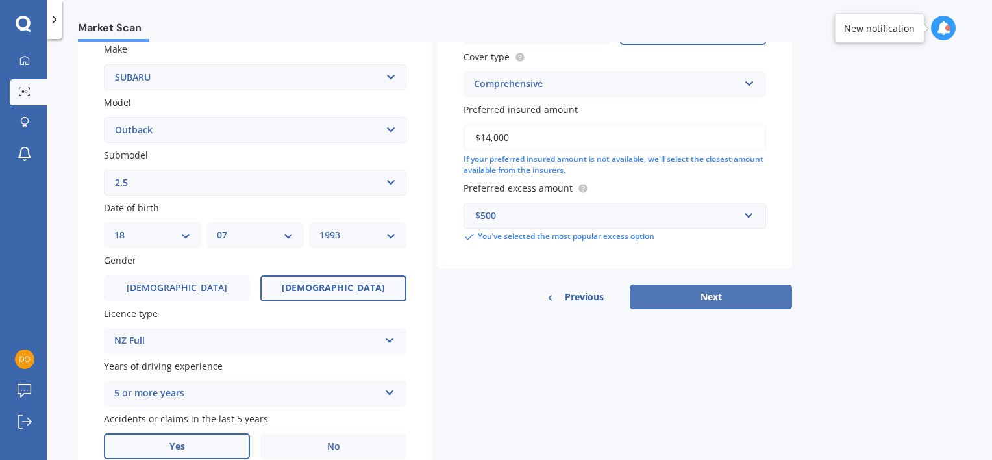
click at [773, 305] on button "Next" at bounding box center [711, 296] width 162 height 25
select select "18"
select select "07"
select select "1993"
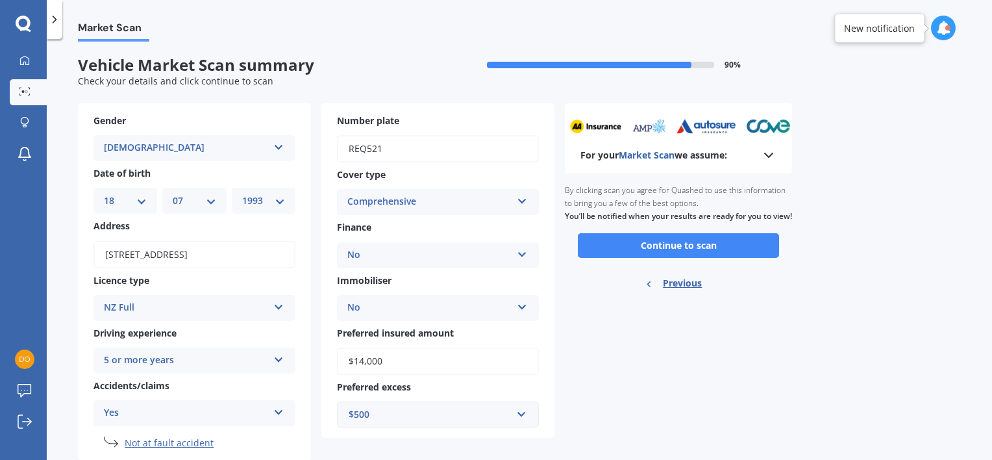
scroll to position [0, 0]
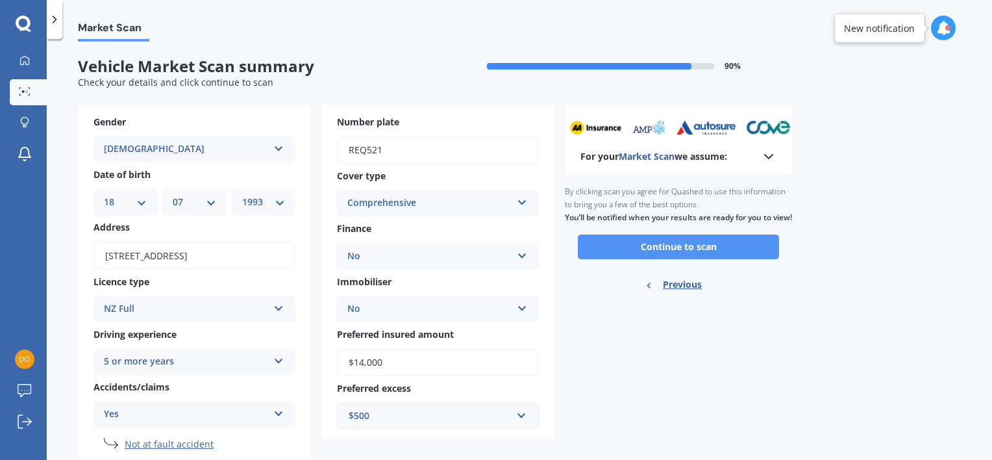
click at [668, 257] on button "Continue to scan" at bounding box center [678, 246] width 201 height 25
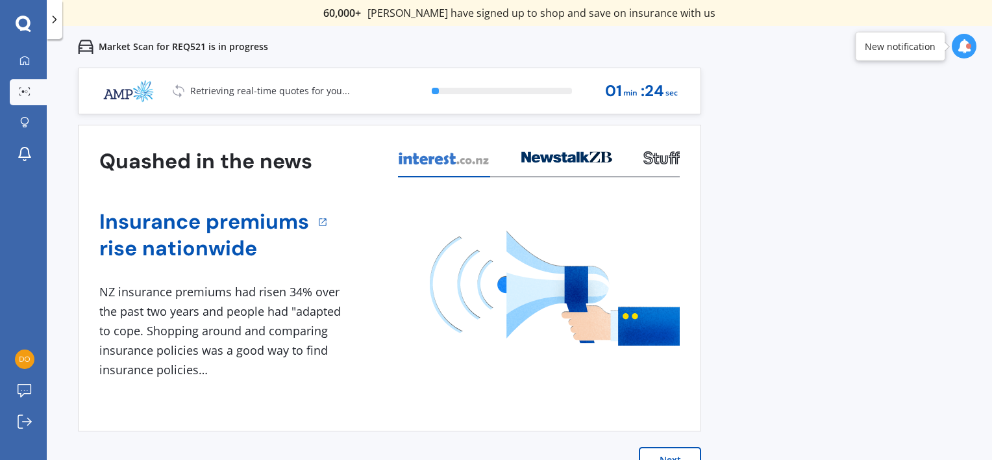
click at [676, 451] on button "Next" at bounding box center [670, 460] width 62 height 26
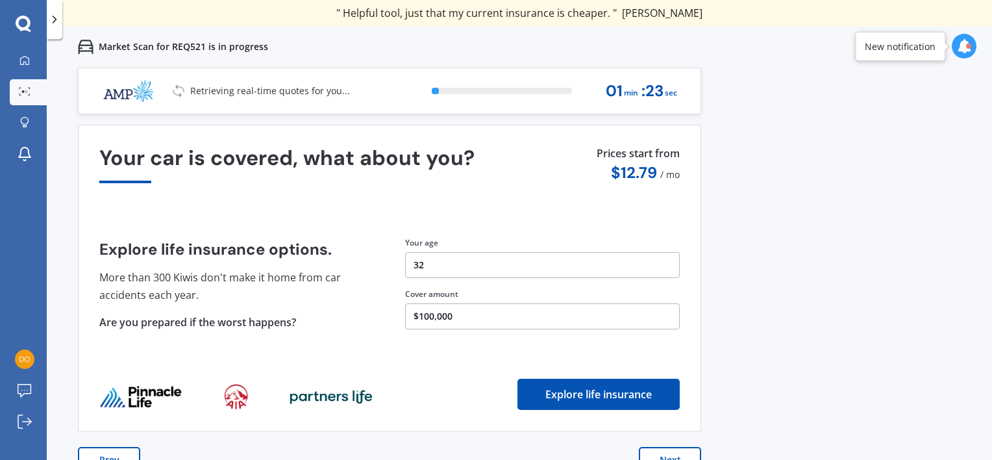
click at [676, 451] on button "Next" at bounding box center [670, 460] width 62 height 26
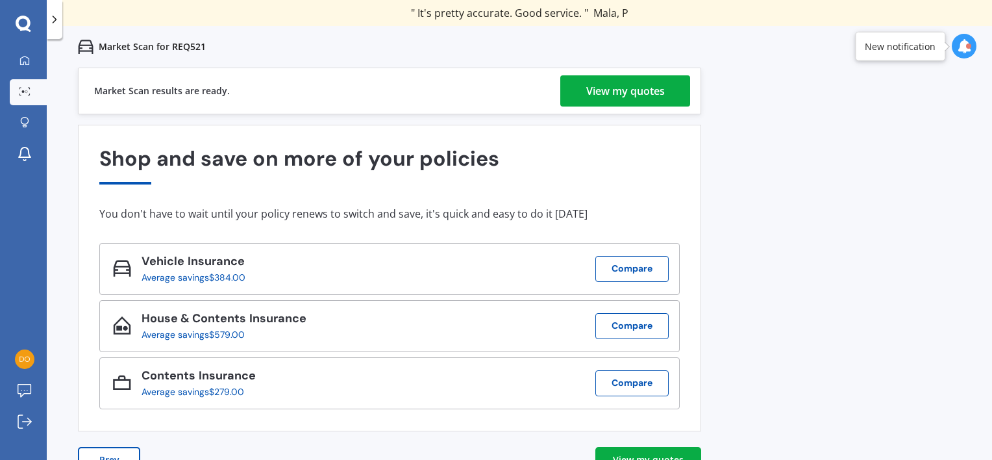
click at [618, 96] on div "View my quotes" at bounding box center [626, 90] width 79 height 31
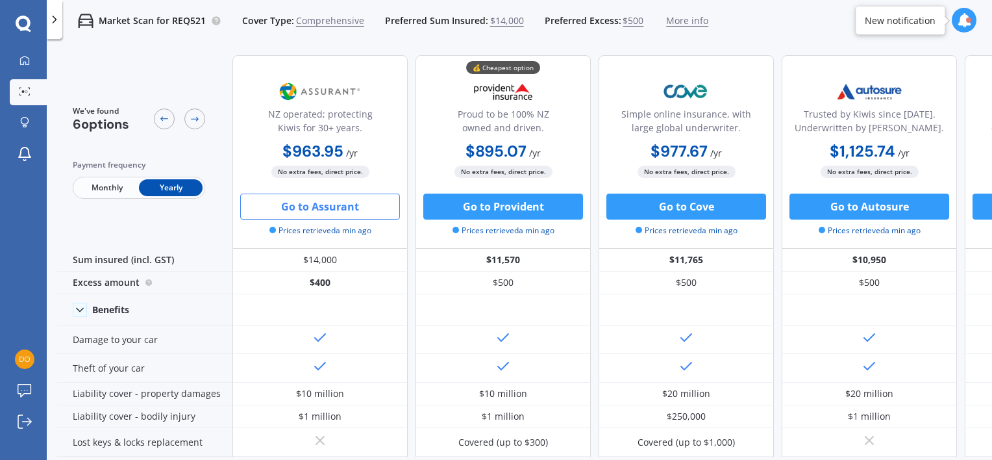
click at [357, 211] on button "Go to Assurant" at bounding box center [320, 207] width 160 height 26
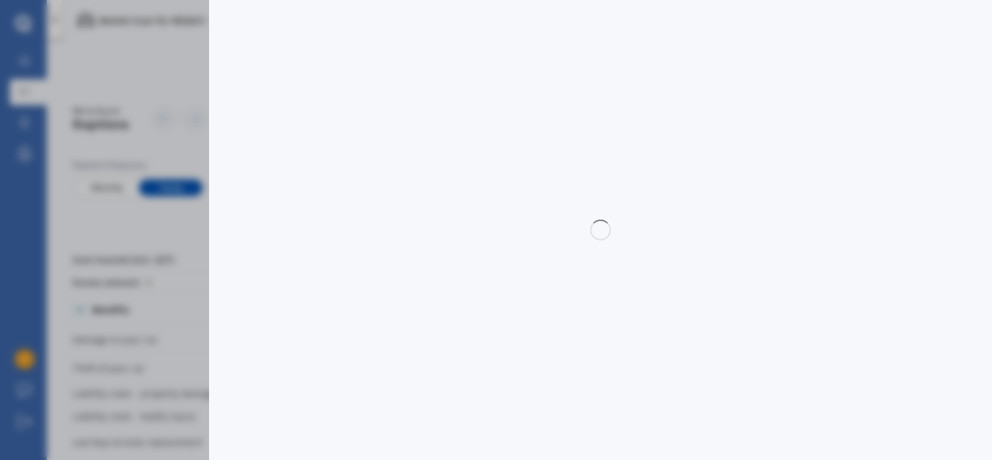
select select "full"
select select "0"
select select "Canterbury"
select select "SUBARU"
select select "OUTBACK"
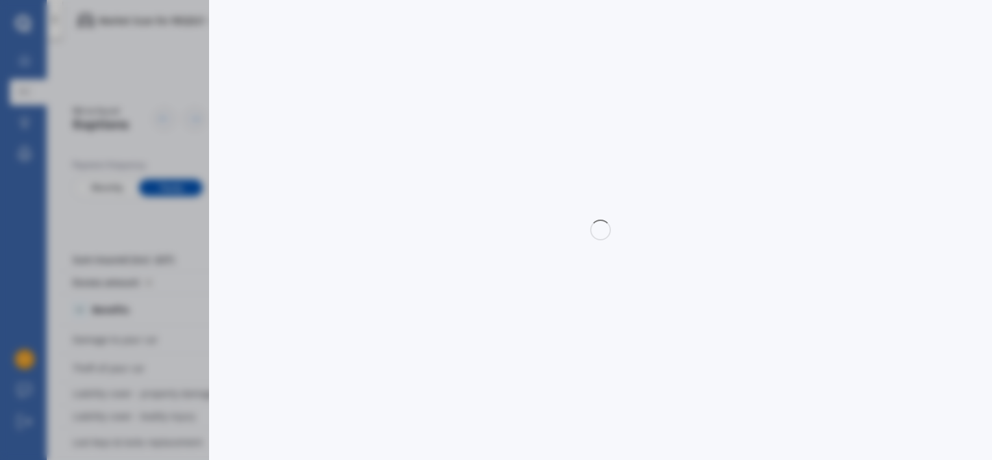
select select "2.5"
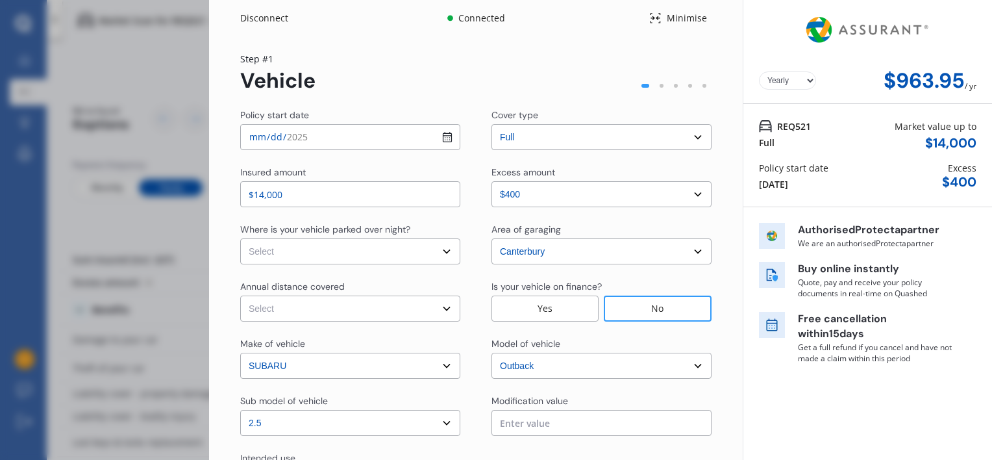
click at [401, 253] on select "Select In a garage On own property On street or road" at bounding box center [350, 251] width 220 height 26
select select "On own property"
click at [240, 238] on select "Select In a garage On own property On street or road" at bounding box center [350, 251] width 220 height 26
click at [295, 309] on select "Select Low (less than 15,000km per year) Average (15,000-30,000km per year) Hig…" at bounding box center [350, 309] width 220 height 26
select select "20000"
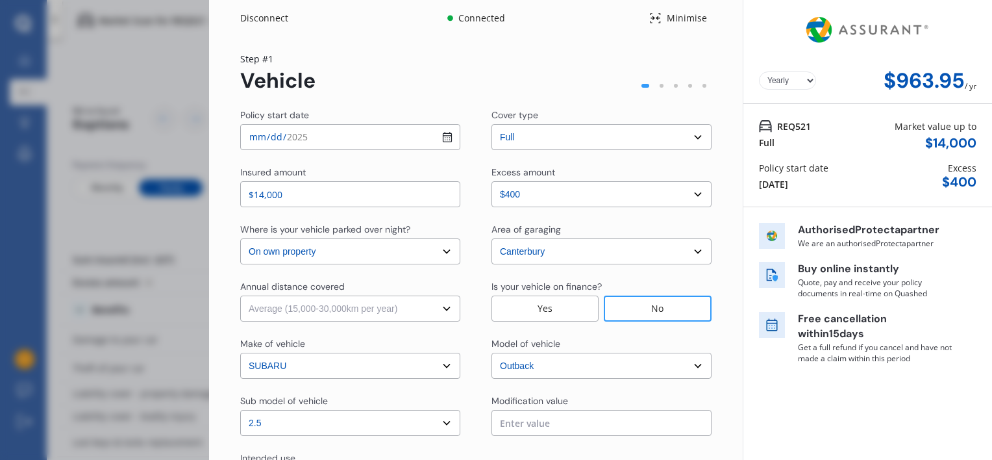
click at [240, 296] on select "Select Low (less than 15,000km per year) Average (15,000-30,000km per year) Hig…" at bounding box center [350, 309] width 220 height 26
click at [478, 231] on div "Where is your vehicle parked over night? Select In a garage On own property On …" at bounding box center [476, 244] width 472 height 42
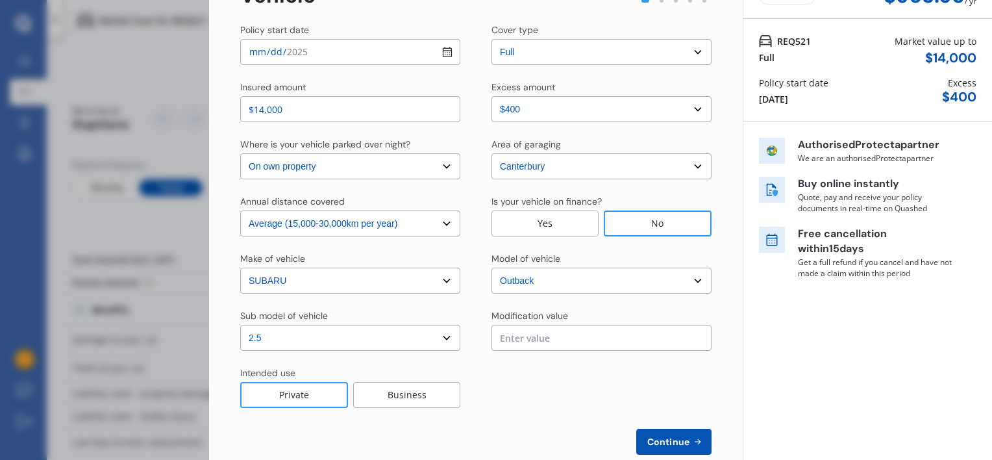
scroll to position [82, 0]
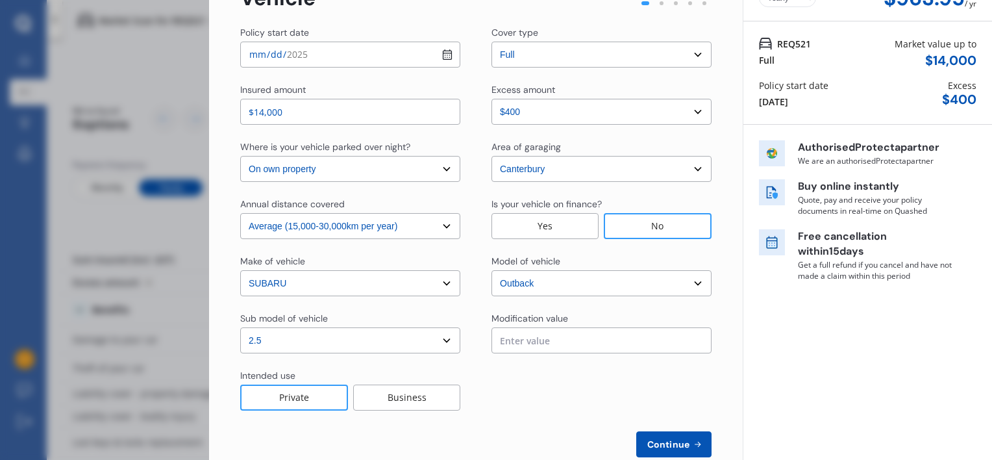
click at [645, 444] on span "Continue" at bounding box center [668, 444] width 47 height 10
select select "Miss"
select select "18"
select select "07"
select select "1993"
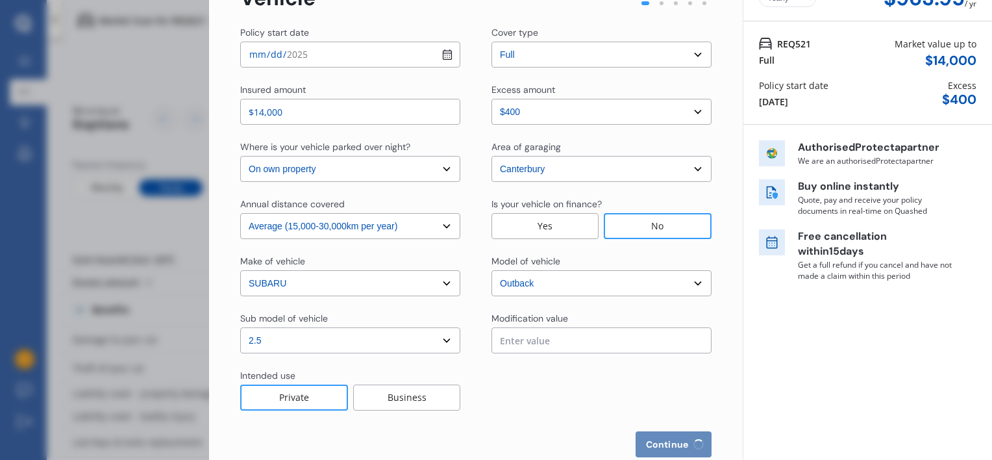
select select "full"
select select "more than 4 years"
select select "New Zealand"
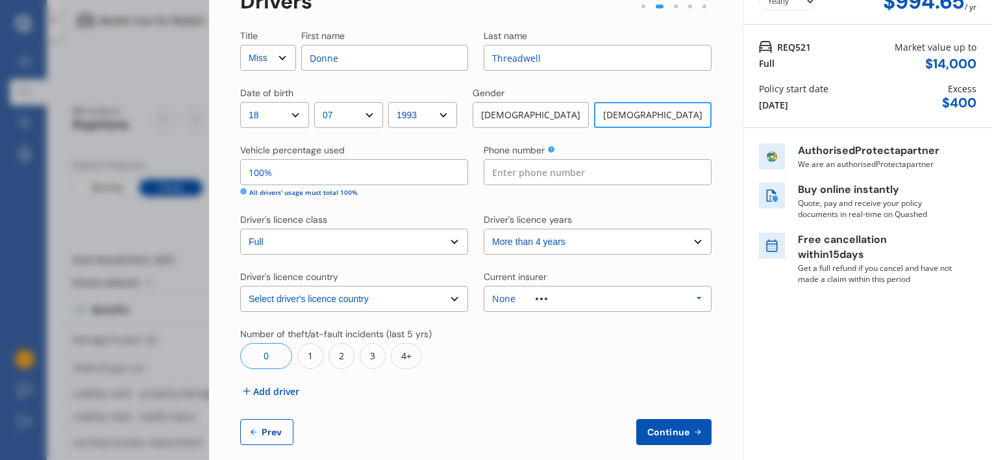
scroll to position [95, 0]
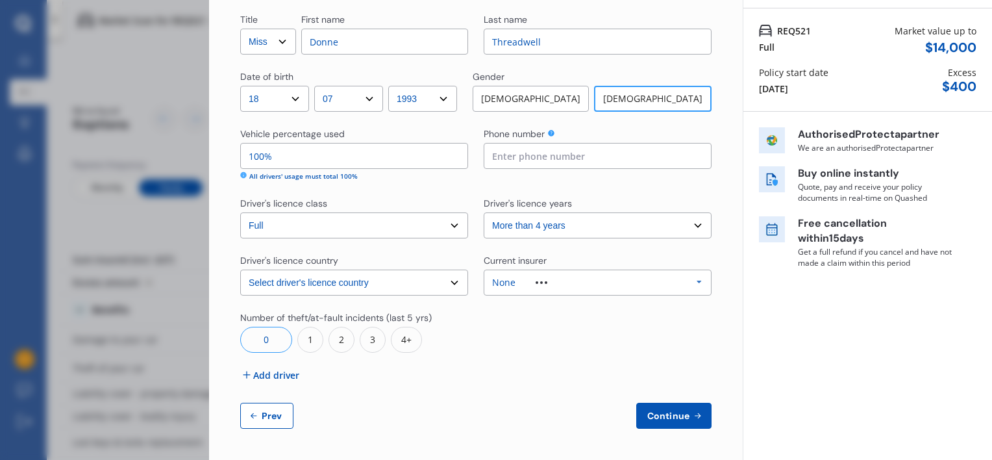
click at [505, 171] on div "Phone number" at bounding box center [598, 154] width 228 height 54
click at [502, 157] on input at bounding box center [598, 156] width 228 height 26
type input "0273781529"
click at [507, 337] on div at bounding box center [598, 332] width 228 height 42
click at [513, 283] on div "None" at bounding box center [529, 282] width 75 height 9
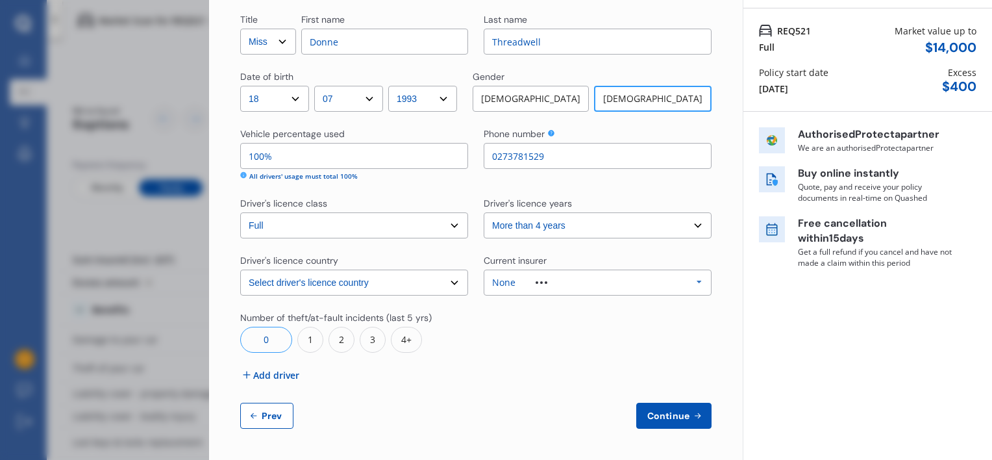
scroll to position [36, 0]
click at [524, 311] on div at bounding box center [598, 332] width 228 height 42
click at [665, 413] on span "Continue" at bounding box center [668, 416] width 47 height 10
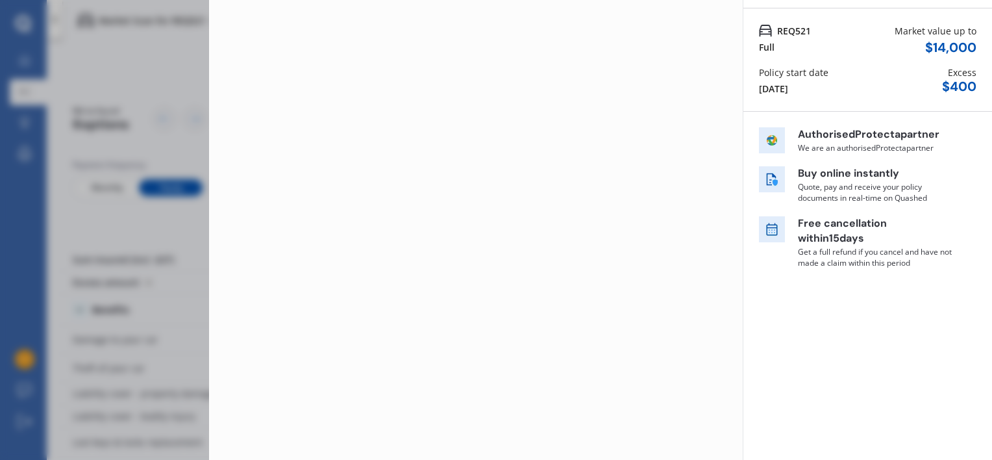
scroll to position [0, 0]
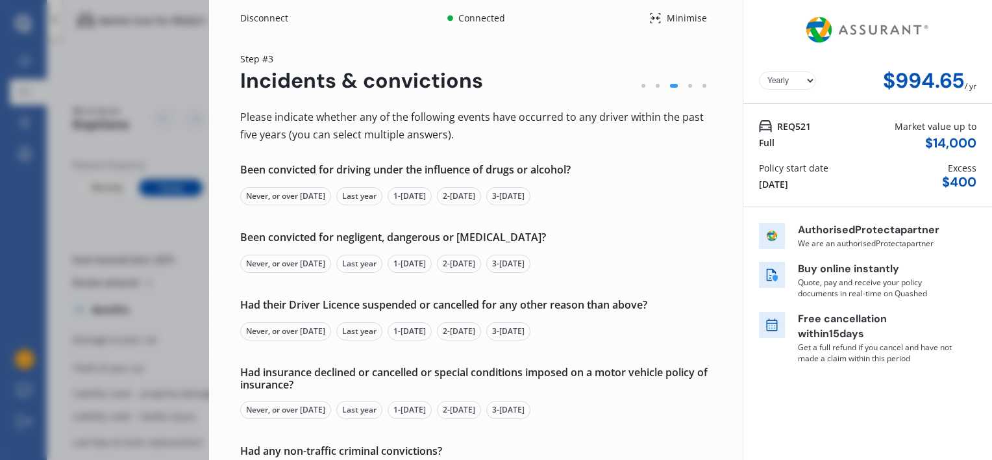
click at [300, 197] on div "Never, or over 5 yrs ago" at bounding box center [285, 196] width 91 height 18
click at [310, 261] on div "Never, or over 5 yrs ago" at bounding box center [285, 264] width 91 height 18
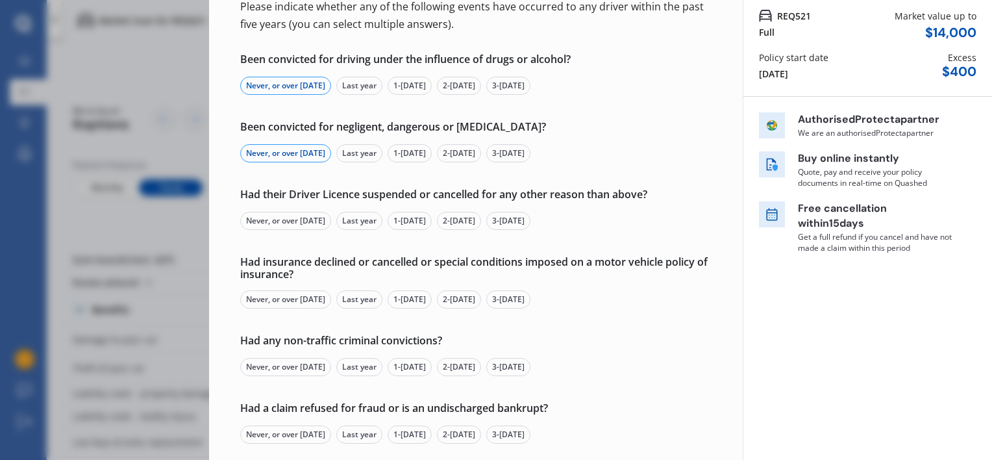
scroll to position [112, 0]
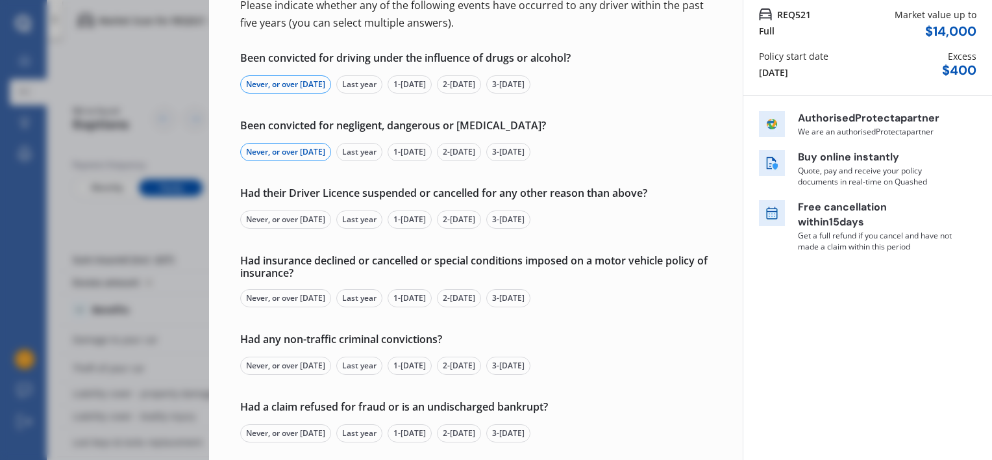
click at [282, 221] on div "Never, or over 5 yrs ago" at bounding box center [285, 219] width 91 height 18
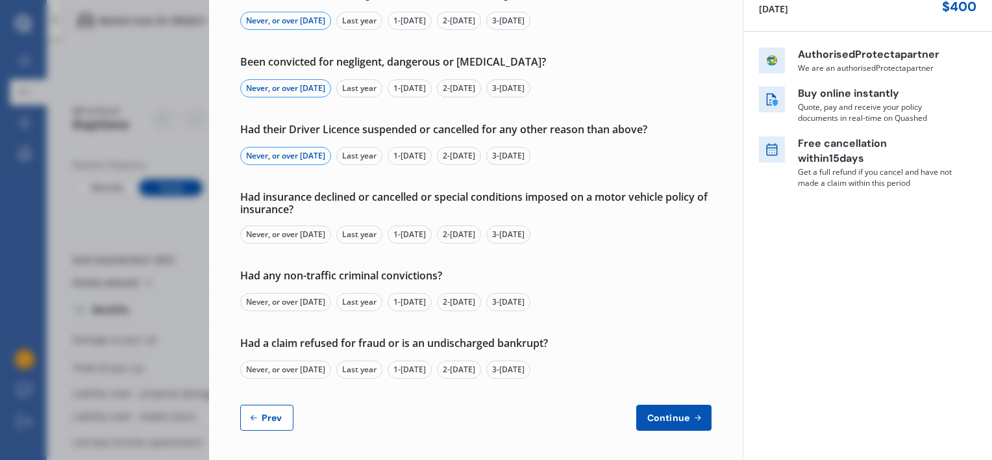
scroll to position [176, 0]
click at [296, 232] on div "Never, or over 5 yrs ago" at bounding box center [285, 234] width 91 height 18
click at [294, 296] on div "Never, or over 5 yrs ago" at bounding box center [285, 301] width 91 height 18
click at [285, 373] on div "Never, or over 5 yrs ago" at bounding box center [285, 369] width 91 height 18
click at [649, 418] on span "Continue" at bounding box center [668, 417] width 47 height 10
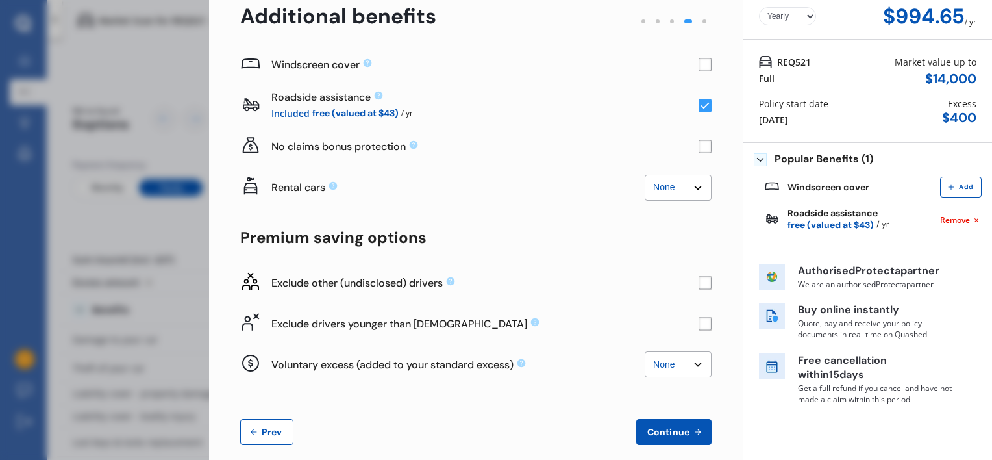
scroll to position [65, 0]
click at [653, 187] on select "None $2,500 $5,000" at bounding box center [678, 187] width 67 height 26
click at [645, 174] on select "None $2,500 $5,000" at bounding box center [678, 187] width 67 height 26
click at [664, 185] on select "None $2,500 $5,000" at bounding box center [678, 187] width 67 height 26
select select "0"
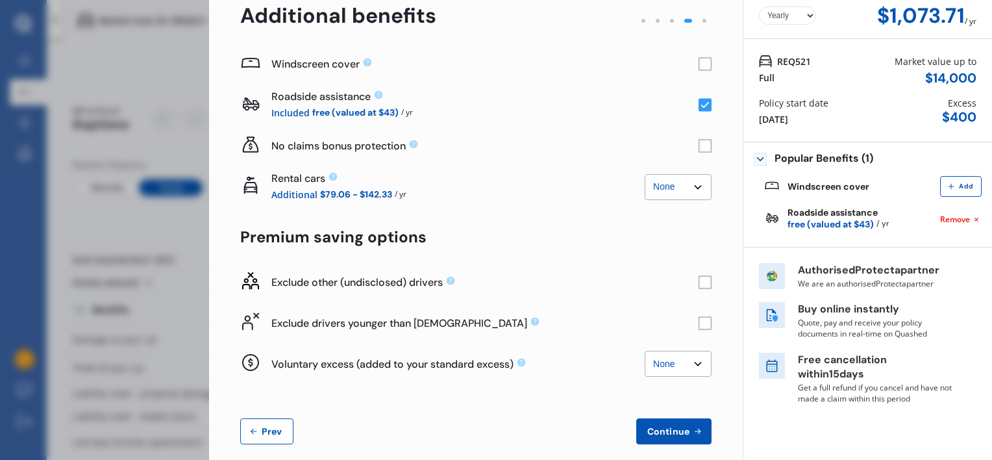
click at [645, 174] on select "None $2,500 $5,000" at bounding box center [678, 187] width 67 height 26
click at [701, 152] on div "No claims bonus protection" at bounding box center [476, 145] width 472 height 41
click at [699, 146] on rect at bounding box center [705, 146] width 13 height 13
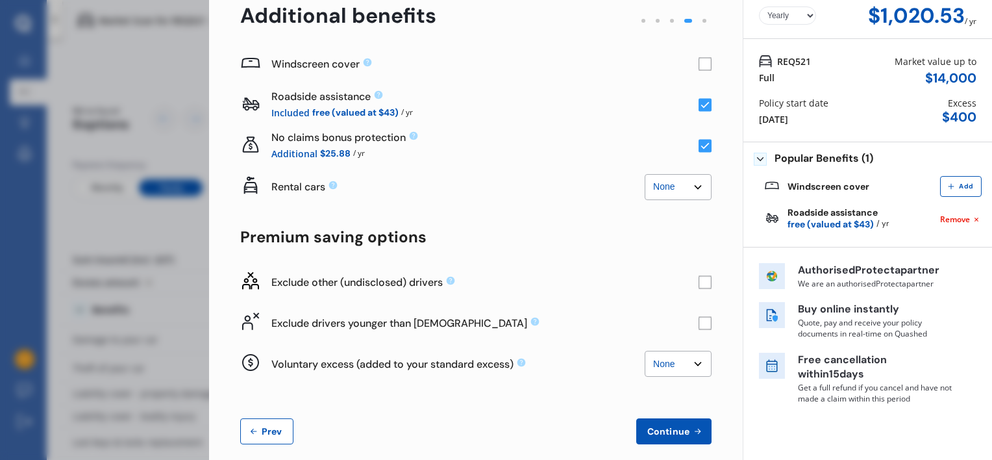
click at [701, 146] on icon at bounding box center [705, 146] width 8 height 6
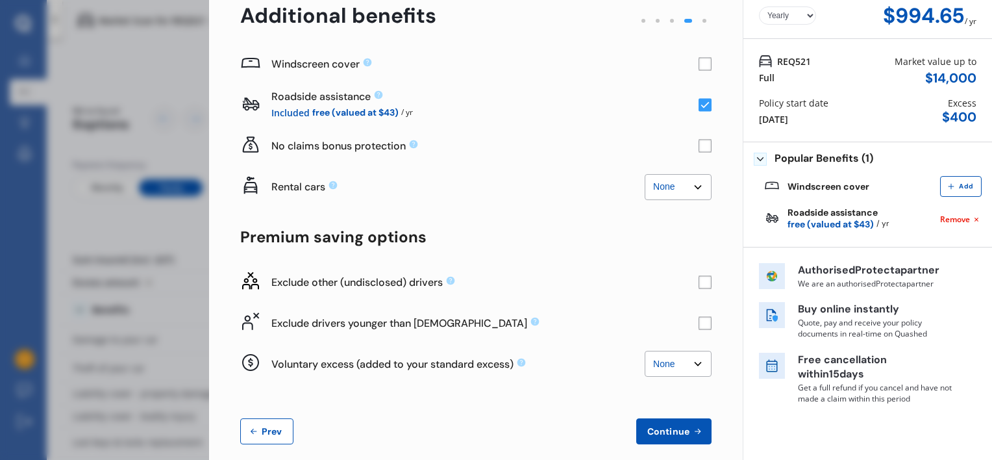
click at [699, 147] on rect at bounding box center [705, 146] width 13 height 13
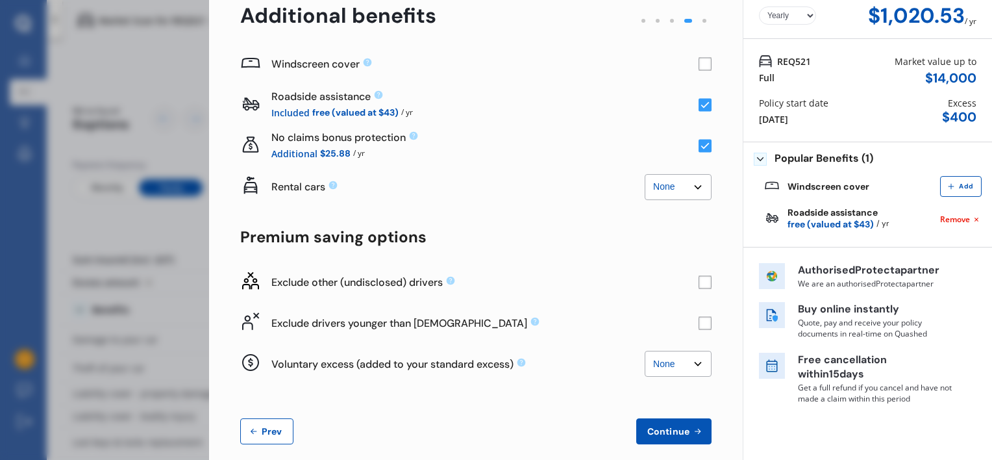
click at [699, 147] on rect at bounding box center [705, 146] width 13 height 13
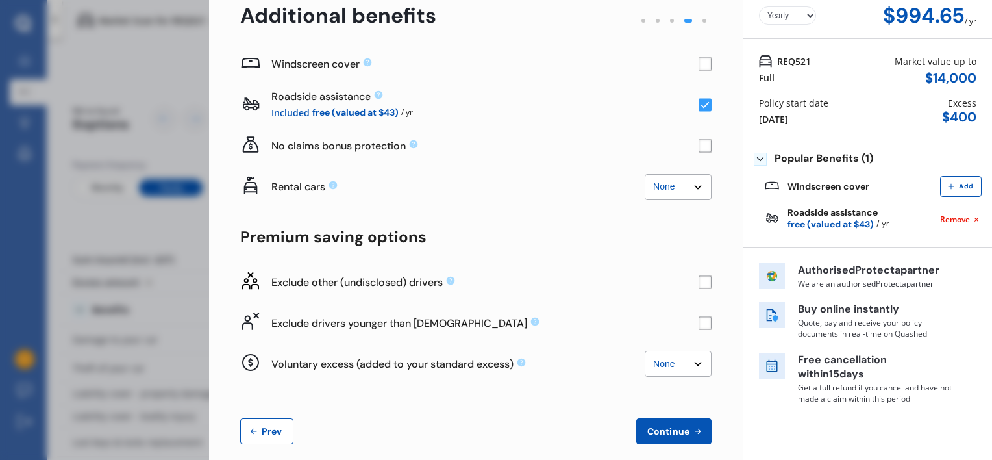
scroll to position [81, 0]
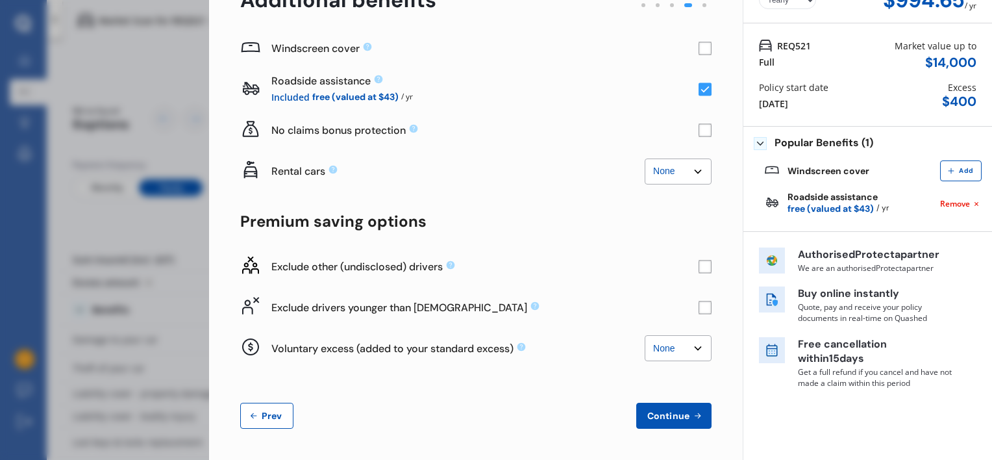
click at [699, 267] on rect at bounding box center [705, 266] width 13 height 13
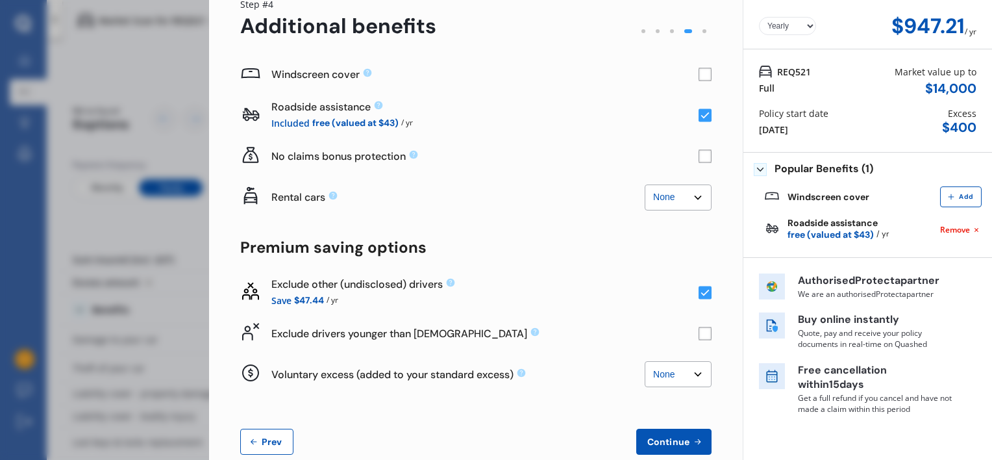
scroll to position [53, 0]
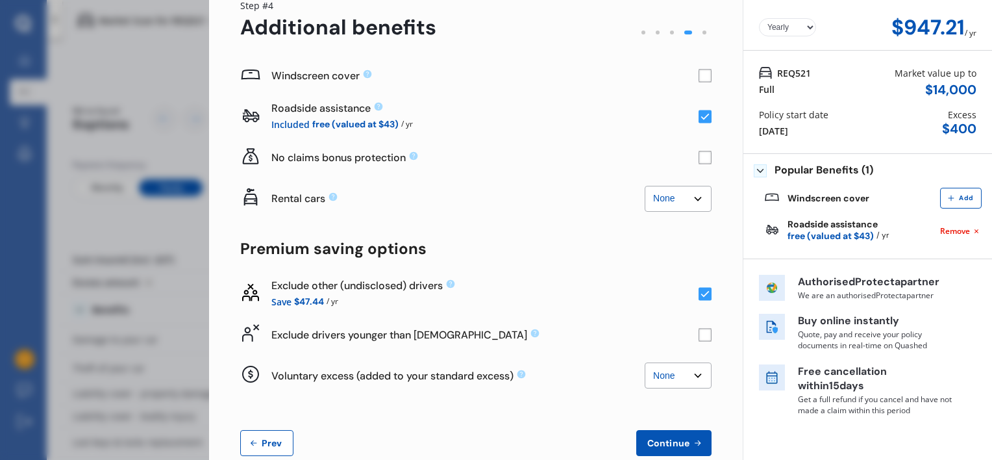
click at [699, 290] on rect at bounding box center [705, 293] width 13 height 13
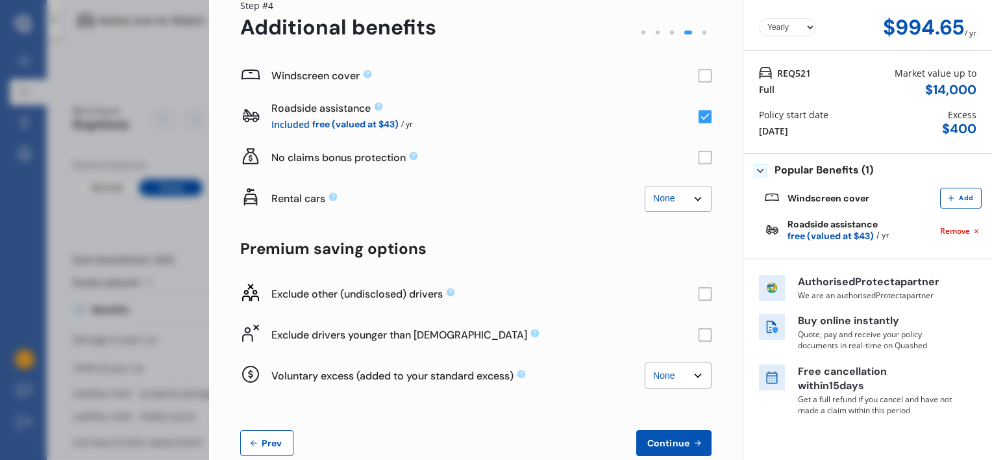
click at [700, 335] on rect at bounding box center [705, 334] width 13 height 13
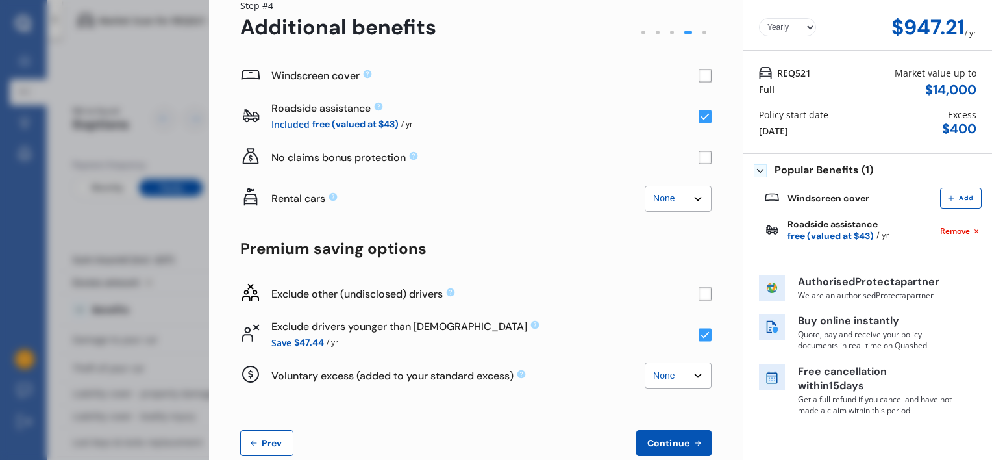
click at [701, 335] on icon at bounding box center [705, 335] width 8 height 6
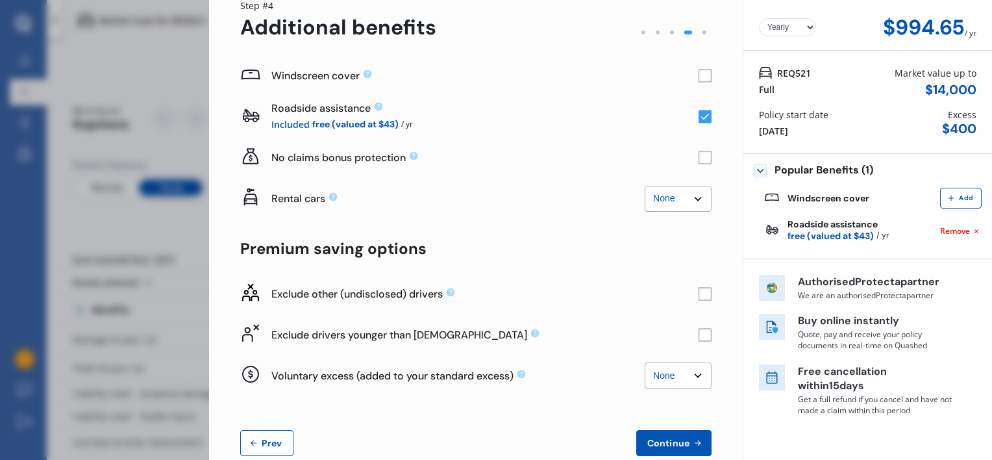
click at [700, 335] on rect at bounding box center [705, 334] width 13 height 13
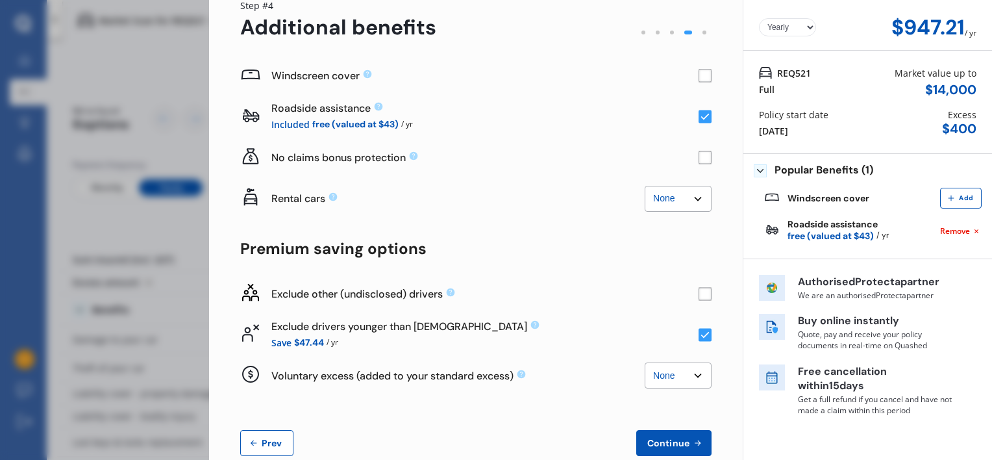
scroll to position [81, 0]
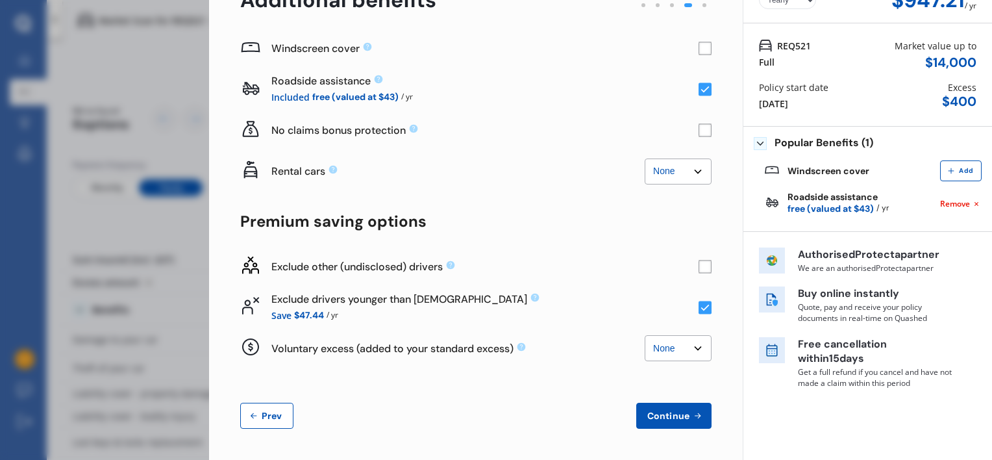
click at [676, 351] on select "None $500 $1,000" at bounding box center [678, 348] width 67 height 26
click at [645, 335] on select "None $500 $1,000" at bounding box center [678, 348] width 67 height 26
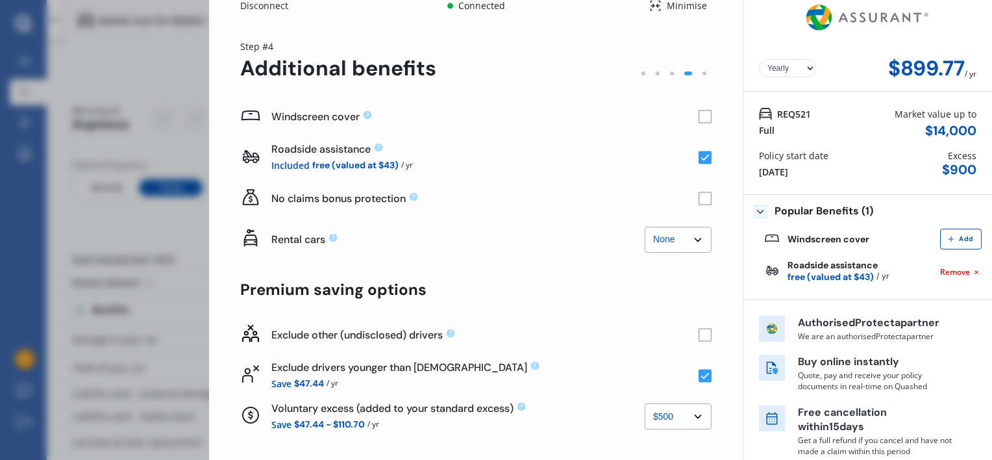
scroll to position [12, 0]
click at [669, 422] on select "None $500 $1,000" at bounding box center [678, 416] width 67 height 26
select select "0"
click at [645, 403] on select "None $500 $1,000" at bounding box center [678, 416] width 67 height 26
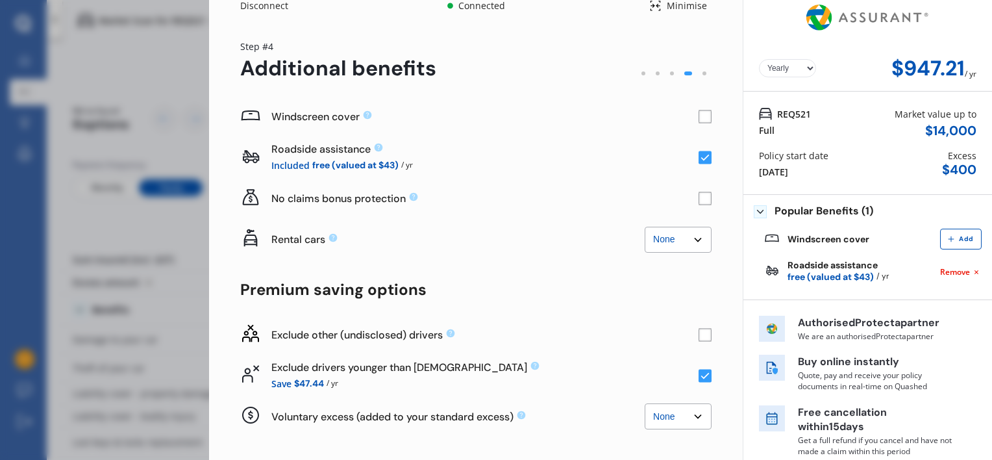
scroll to position [81, 0]
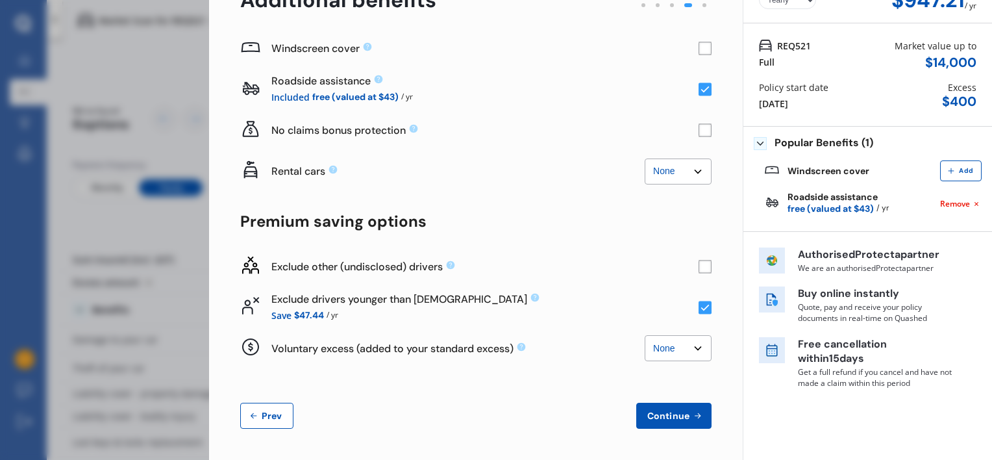
click at [648, 412] on span "Continue" at bounding box center [668, 416] width 47 height 10
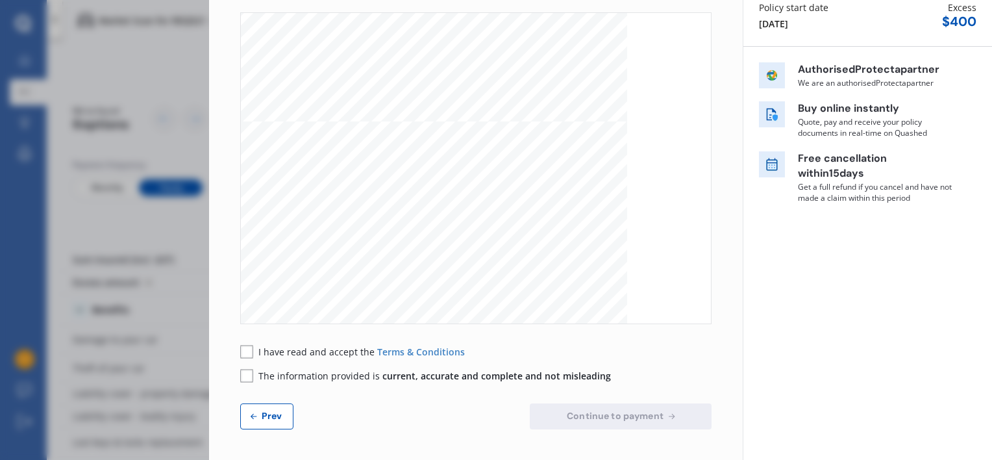
scroll to position [0, 0]
